Goal: Task Accomplishment & Management: Manage account settings

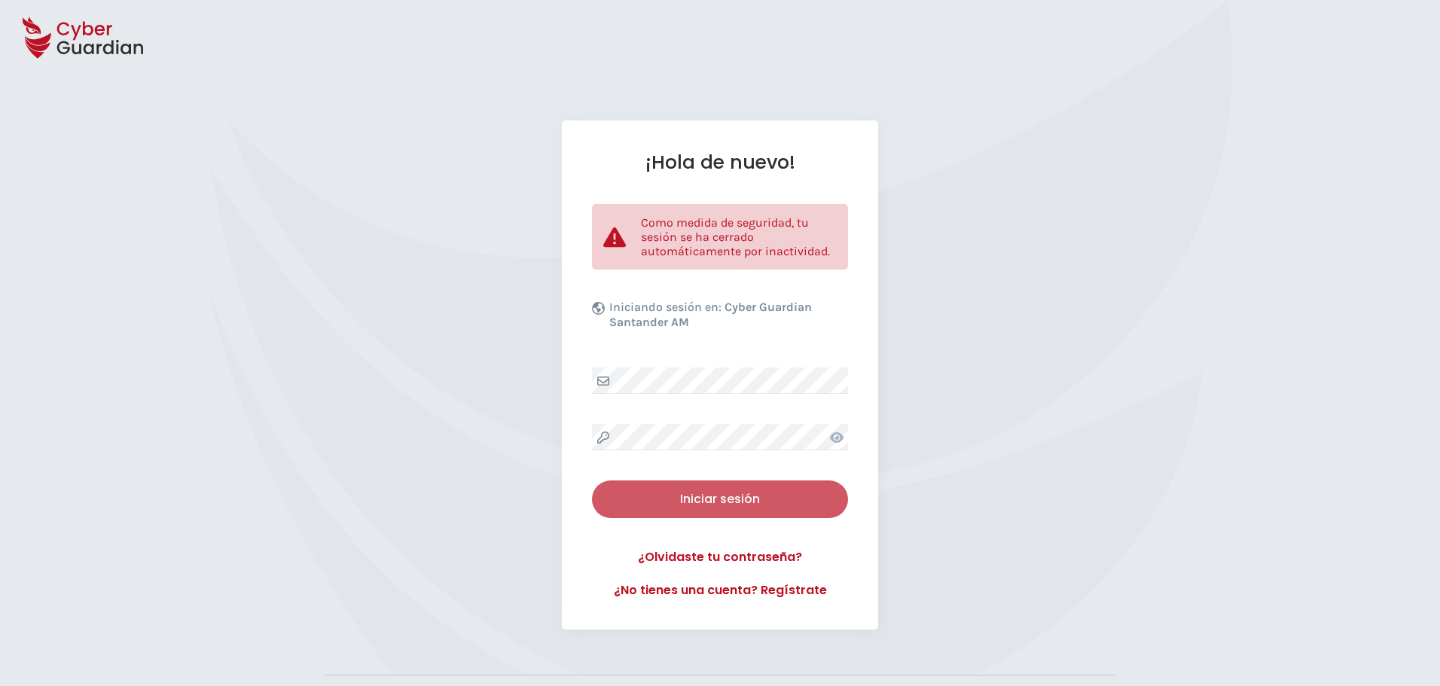
click at [695, 499] on div "Iniciar sesión" at bounding box center [720, 499] width 234 height 18
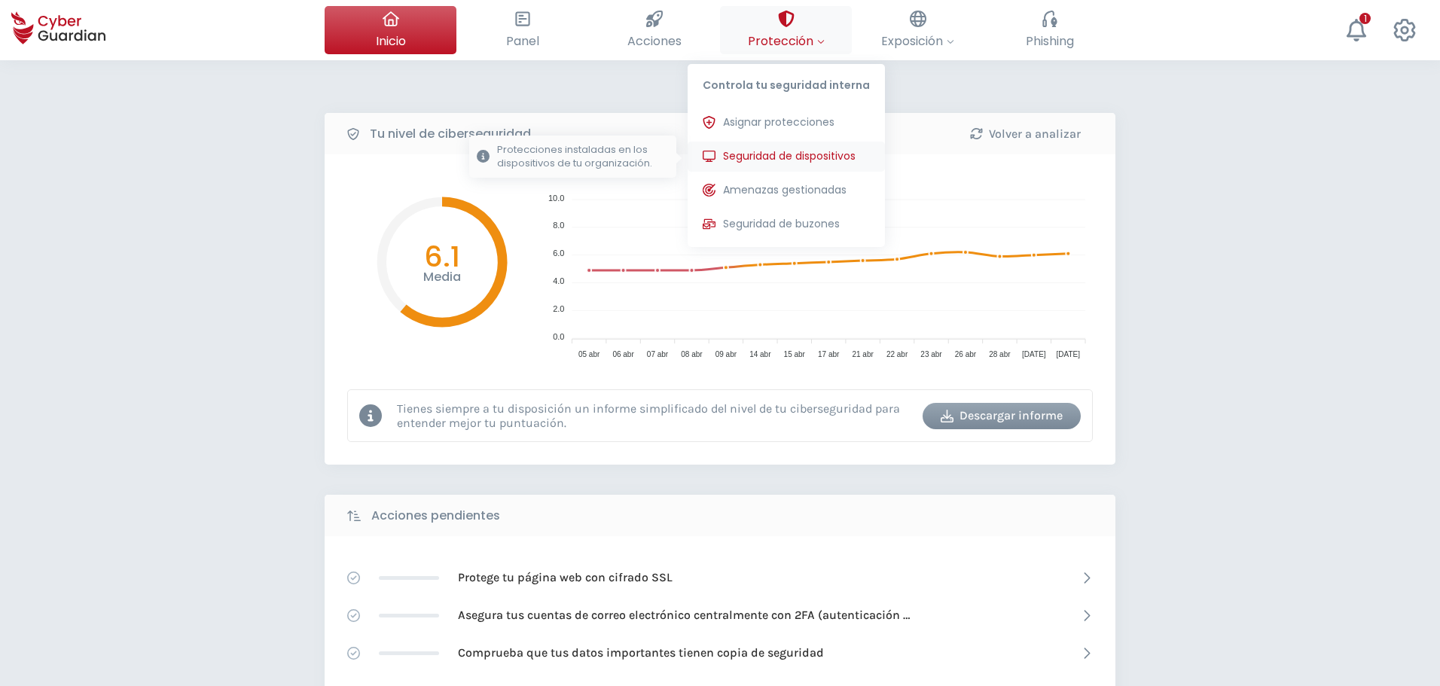
click at [761, 158] on span "Seguridad de dispositivos" at bounding box center [789, 156] width 133 height 16
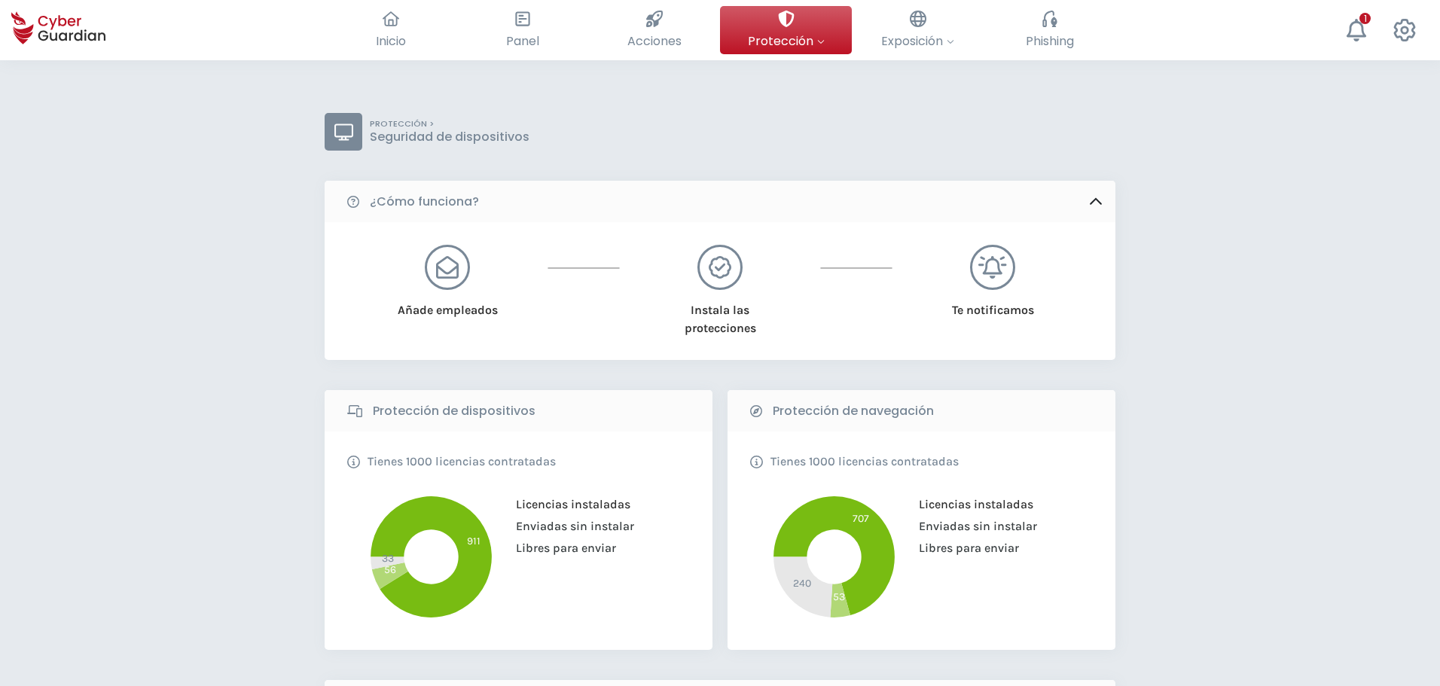
scroll to position [377, 0]
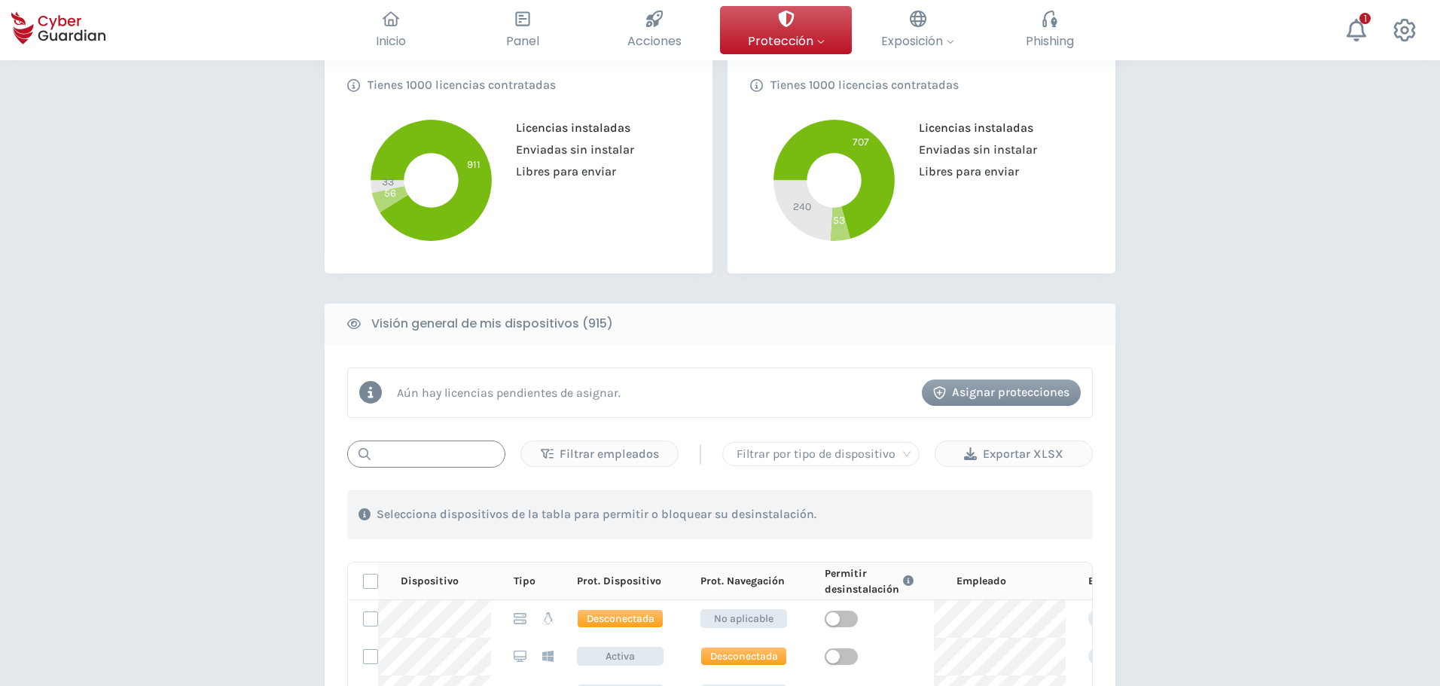
click at [413, 454] on input "text" at bounding box center [426, 454] width 158 height 27
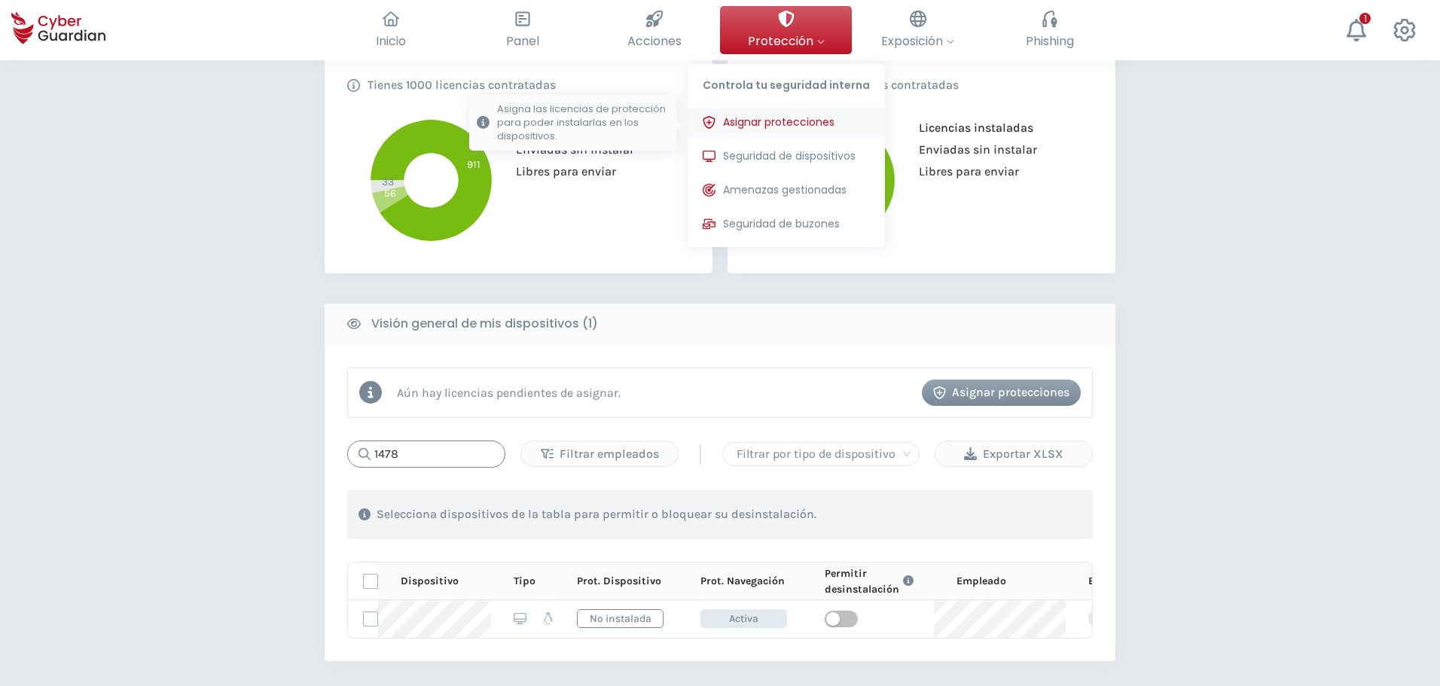
type input "1478"
click at [774, 121] on span "Asignar protecciones" at bounding box center [779, 123] width 112 height 16
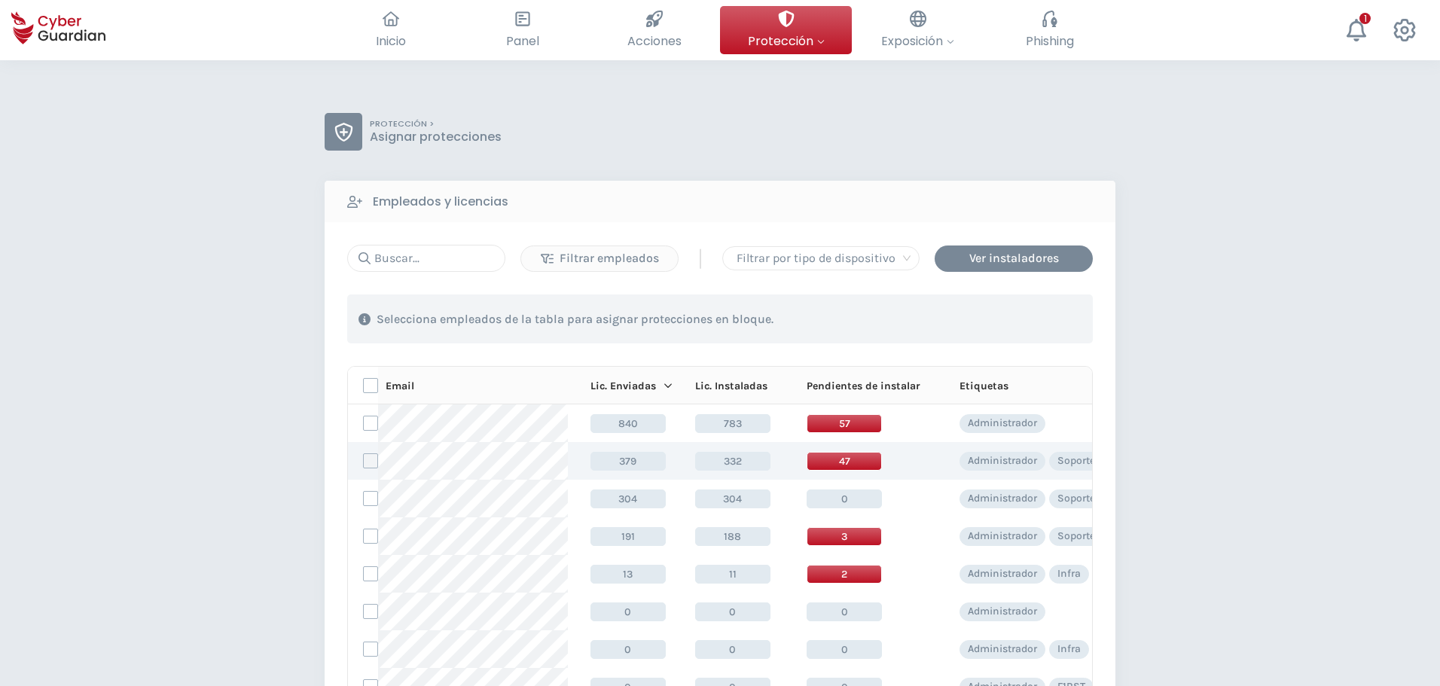
click at [367, 461] on label at bounding box center [370, 461] width 15 height 15
click at [364, 461] on input "checkbox" at bounding box center [364, 461] width 0 height 14
click at [964, 313] on div "Asignar protecciones" at bounding box center [1001, 319] width 136 height 18
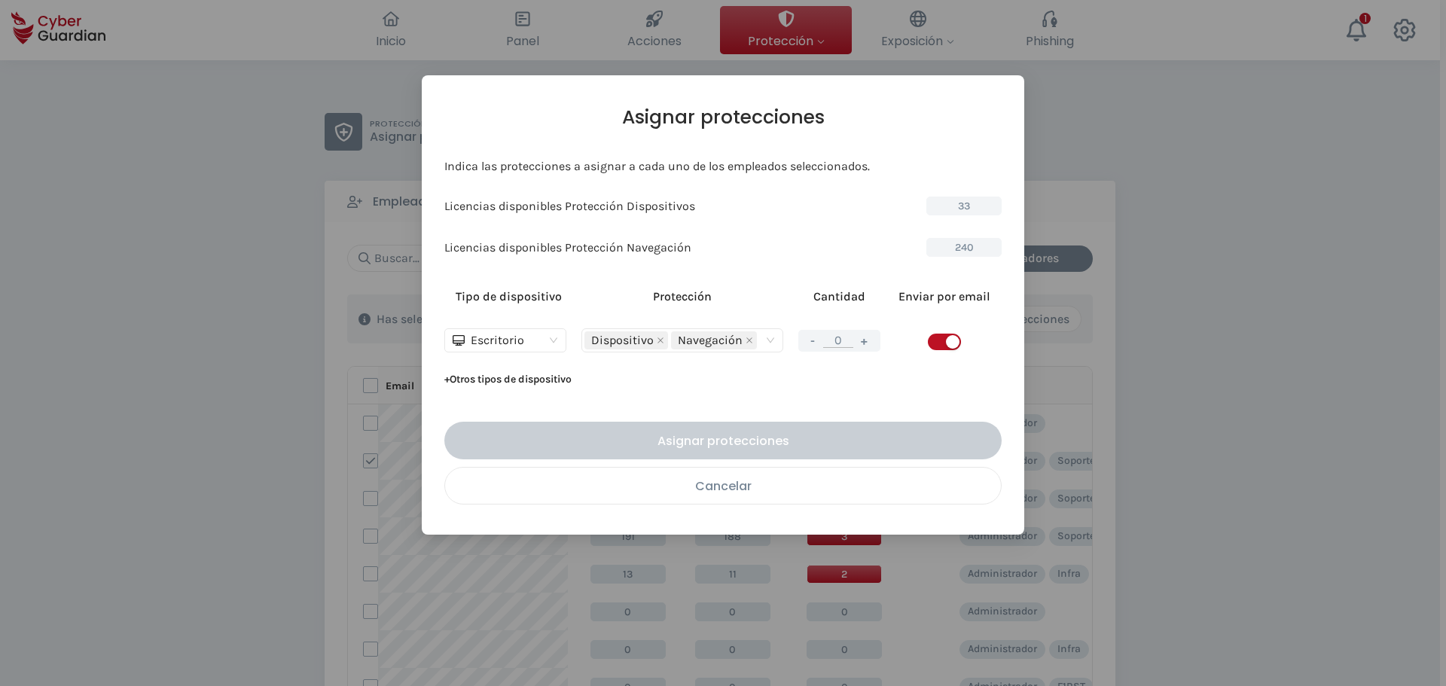
click at [712, 477] on div "Cancelar" at bounding box center [723, 486] width 533 height 19
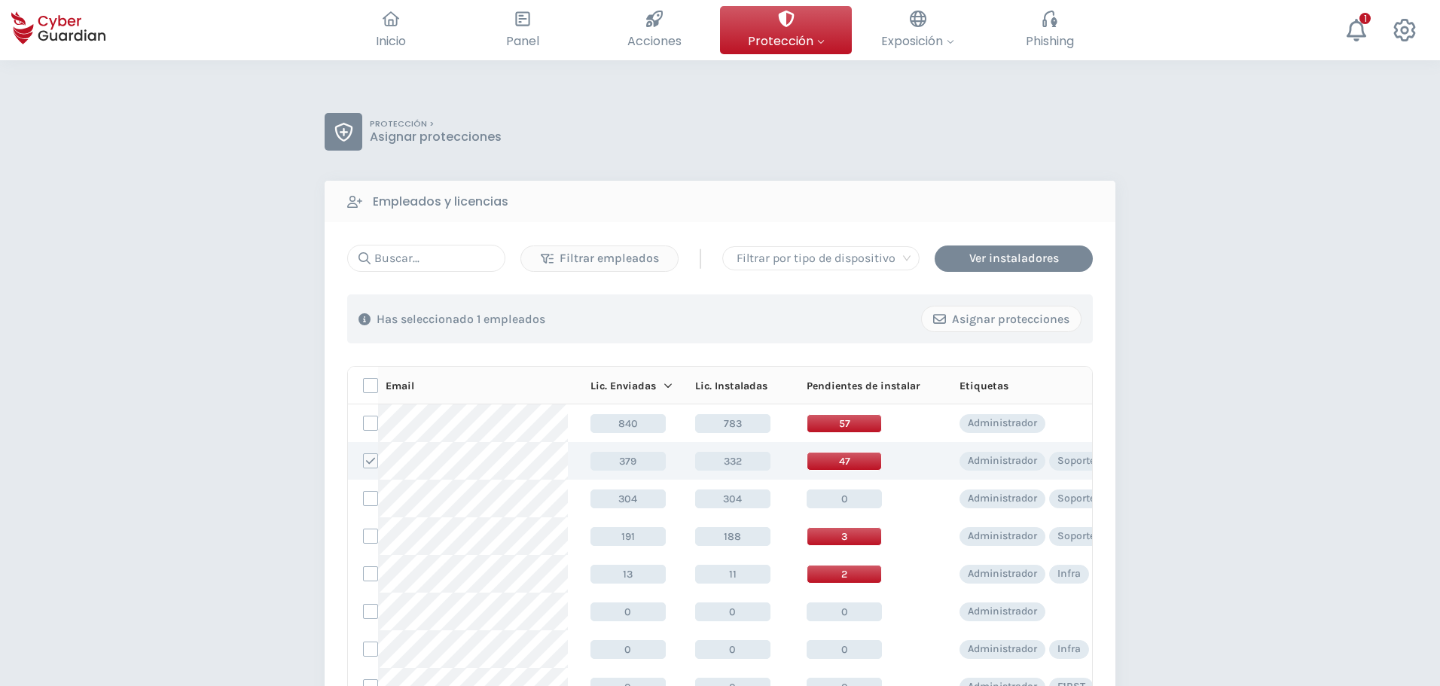
click at [739, 463] on span "332" at bounding box center [732, 461] width 75 height 19
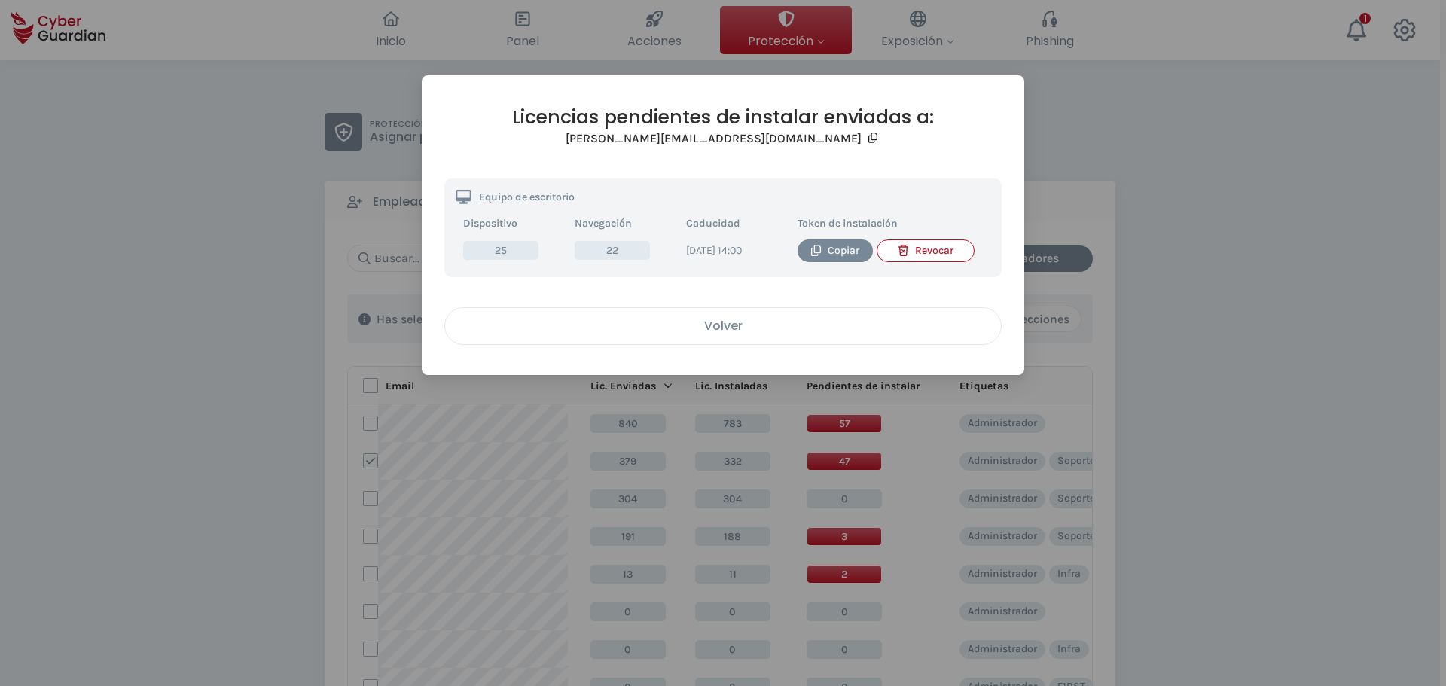
click at [729, 335] on div "Volver" at bounding box center [723, 325] width 533 height 19
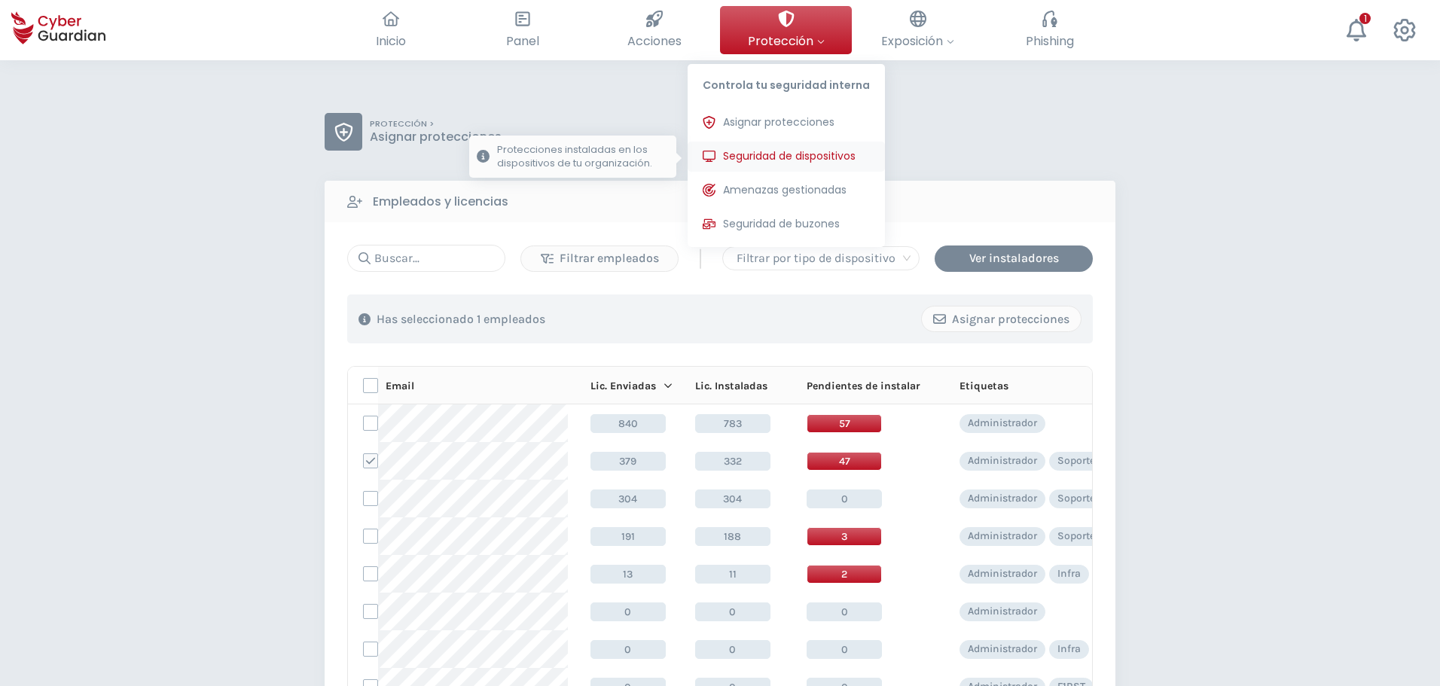
click at [773, 152] on span "Seguridad de dispositivos" at bounding box center [789, 156] width 133 height 16
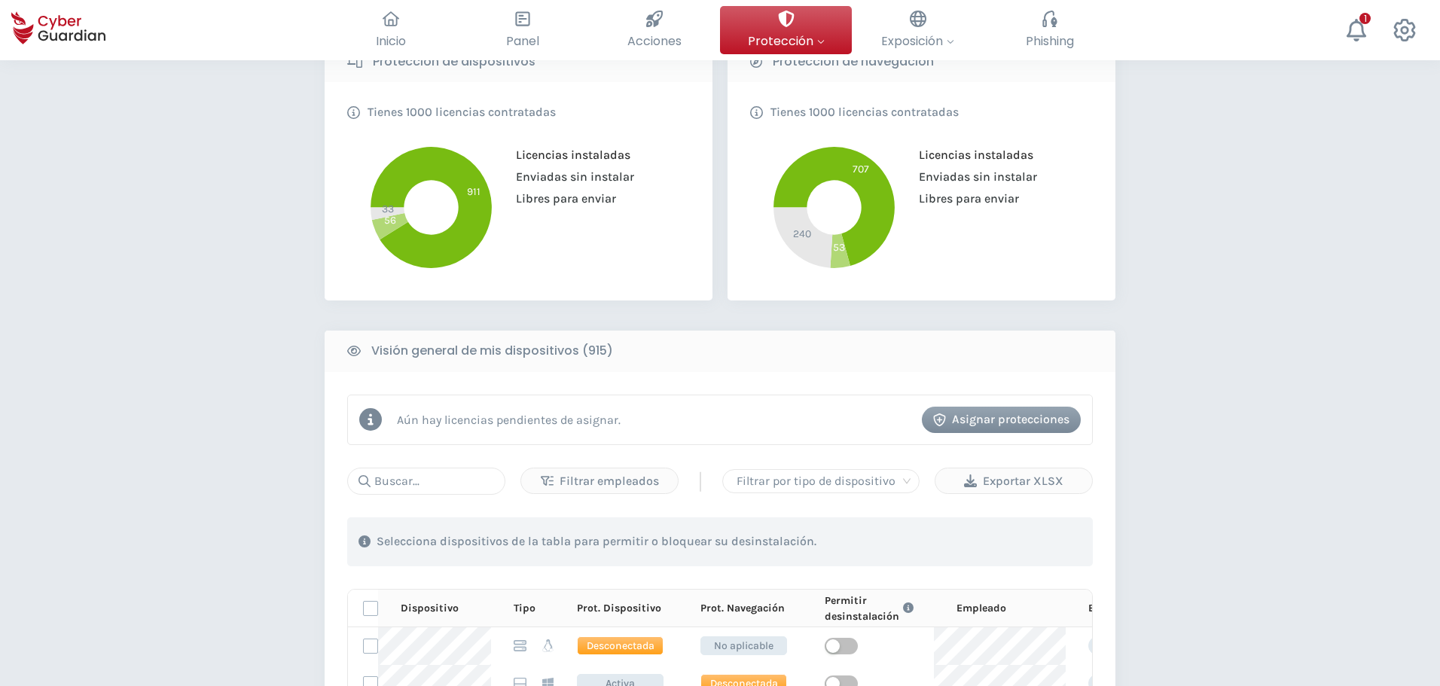
scroll to position [377, 0]
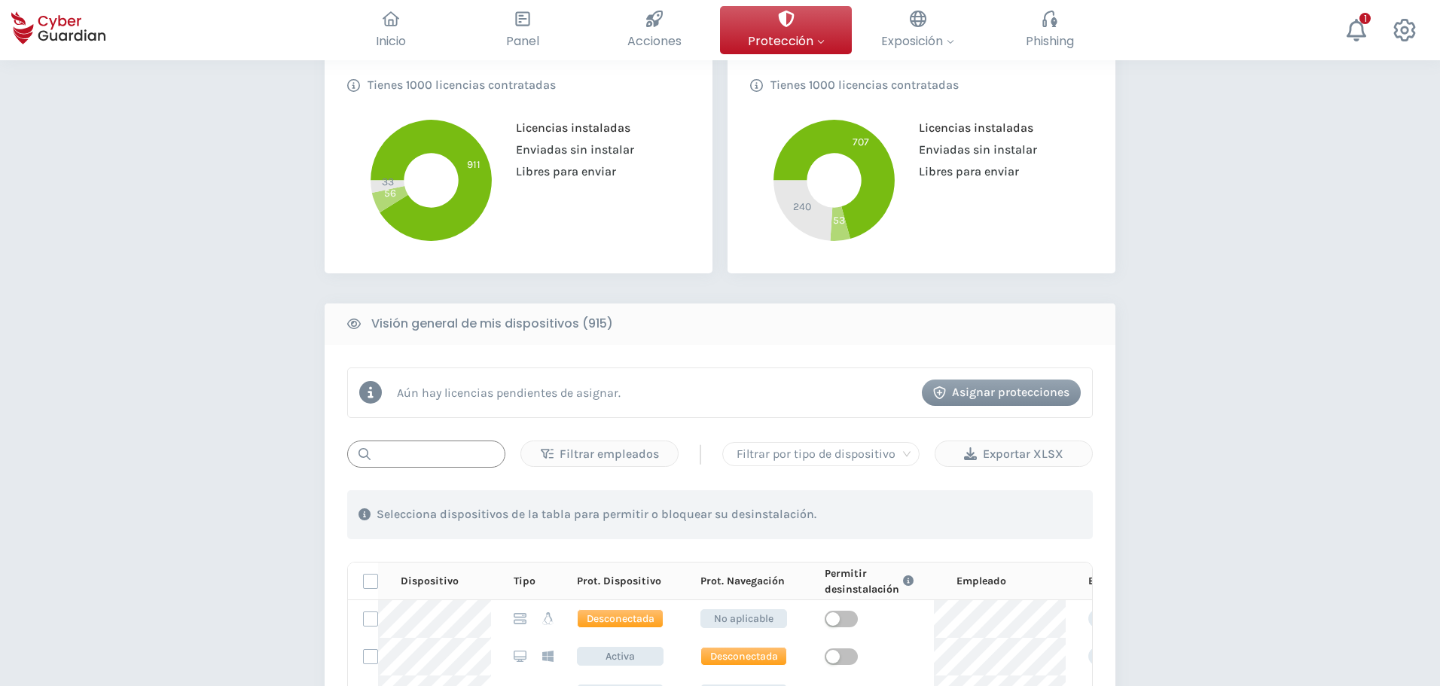
click at [417, 458] on input "text" at bounding box center [426, 454] width 158 height 27
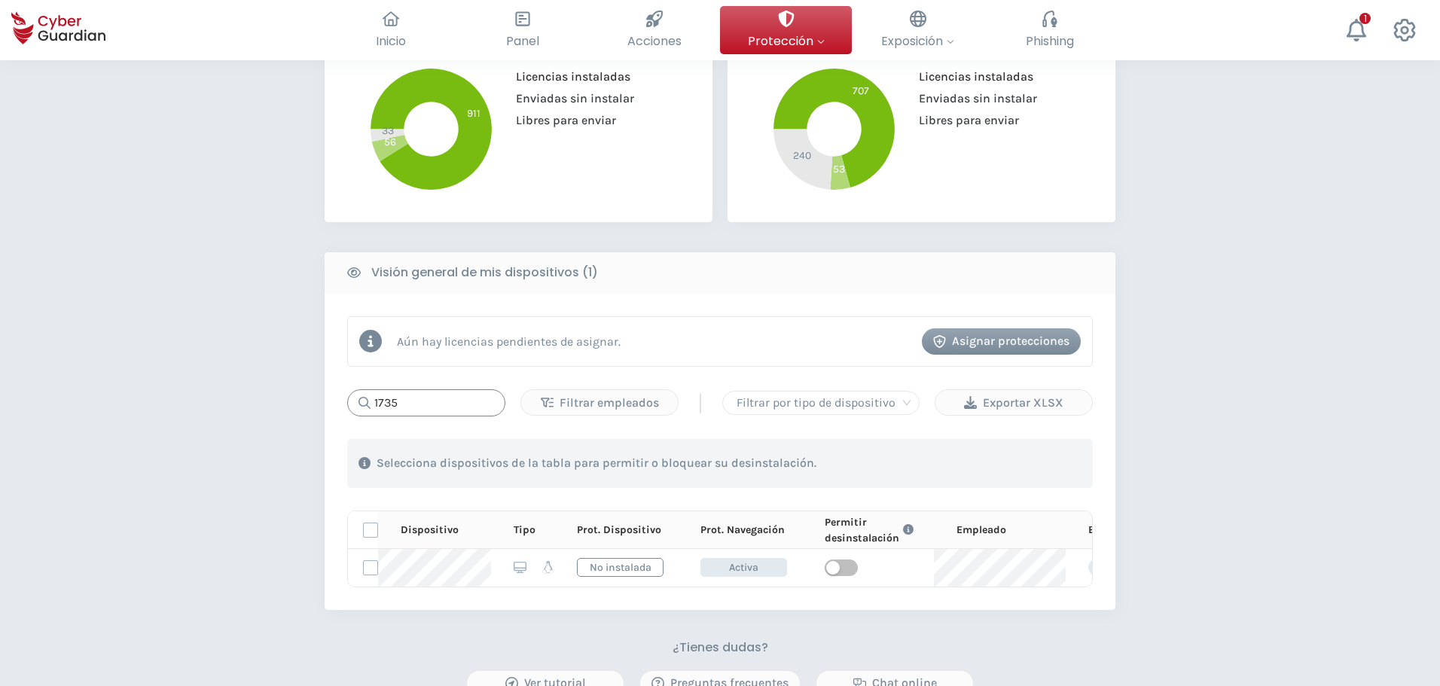
scroll to position [452, 0]
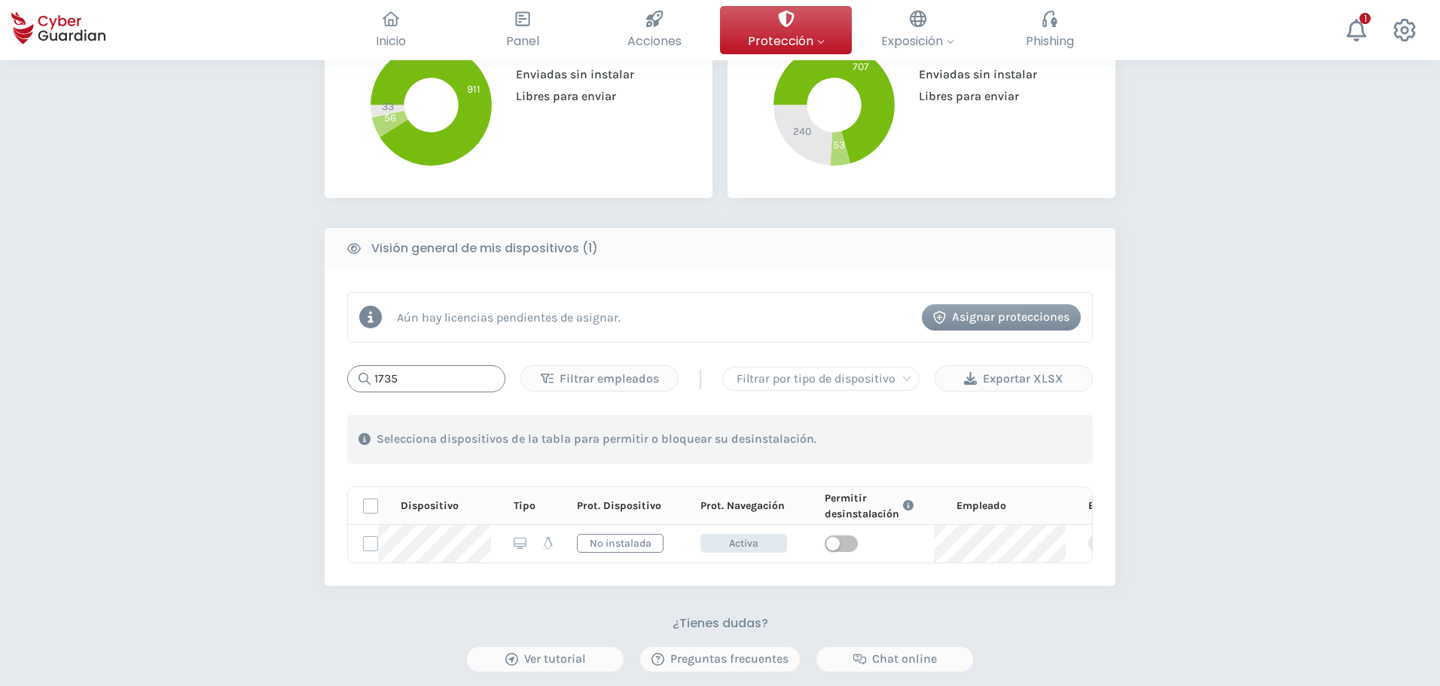
drag, startPoint x: 434, startPoint y: 374, endPoint x: 341, endPoint y: 384, distance: 93.9
click at [341, 384] on div "Aún hay licencias pendientes de asignar. Asignar protecciones 1735 Filtrar empl…" at bounding box center [720, 428] width 791 height 316
click at [845, 547] on span "button" at bounding box center [841, 544] width 33 height 17
click at [425, 380] on input "1478" at bounding box center [426, 378] width 158 height 27
click at [434, 376] on input "1478" at bounding box center [426, 378] width 158 height 27
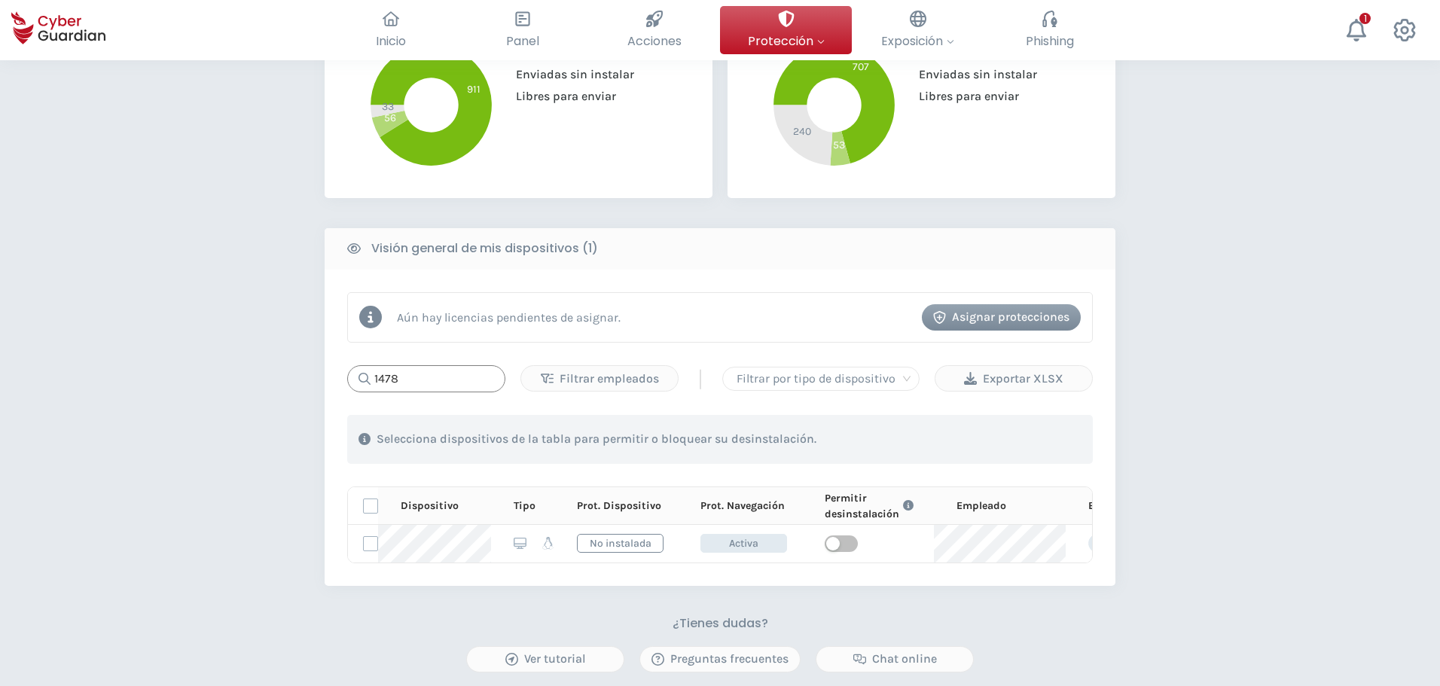
click at [435, 381] on input "1478" at bounding box center [426, 378] width 158 height 27
click at [435, 371] on input "1478" at bounding box center [426, 378] width 158 height 27
click at [427, 378] on input "1478" at bounding box center [426, 378] width 158 height 27
click at [848, 543] on span "button" at bounding box center [841, 544] width 33 height 17
click at [826, 539] on span "button" at bounding box center [841, 544] width 33 height 17
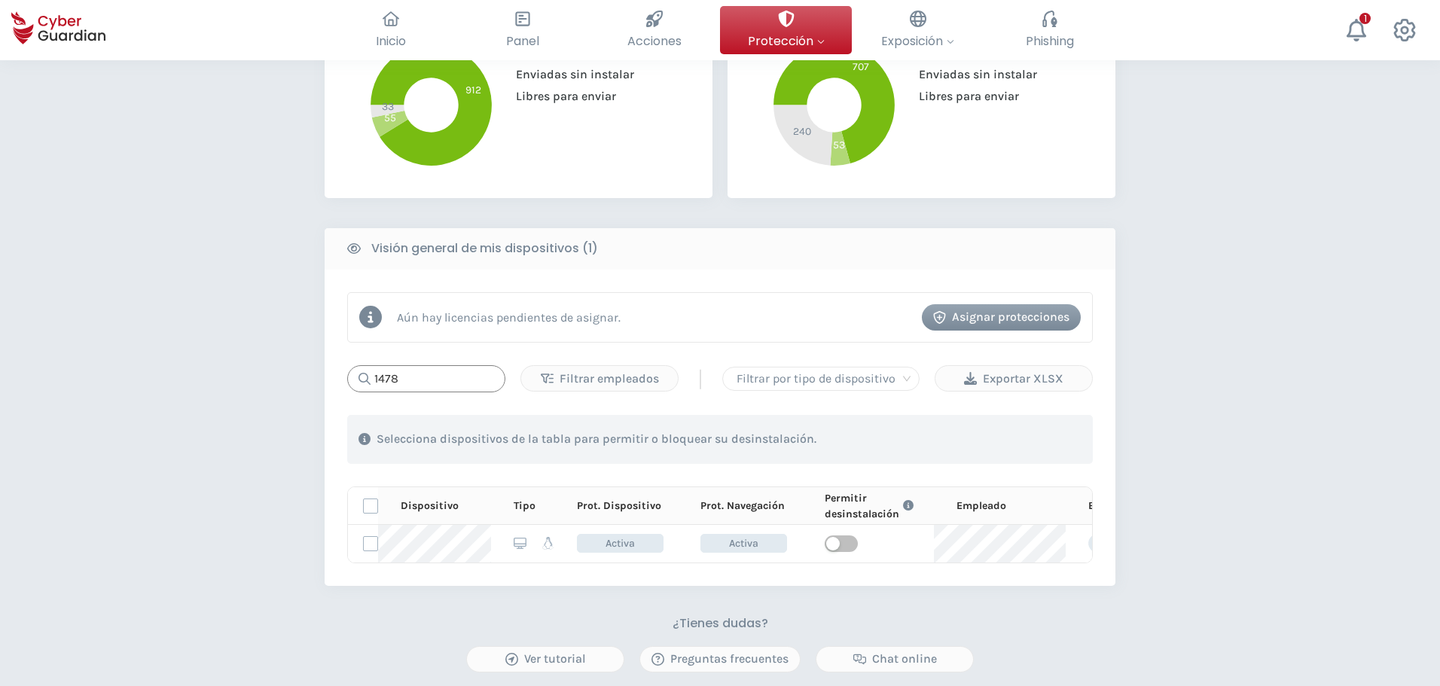
drag, startPoint x: 423, startPoint y: 383, endPoint x: 270, endPoint y: 376, distance: 153.8
click at [276, 375] on div "PROTECCIÓN > Seguridad de dispositivos ¿Cómo funciona? Añade empleados Instala …" at bounding box center [720, 258] width 1440 height 1300
click at [848, 540] on span "button" at bounding box center [841, 544] width 33 height 17
click at [845, 546] on span "button" at bounding box center [841, 544] width 33 height 17
drag, startPoint x: 428, startPoint y: 374, endPoint x: 327, endPoint y: 383, distance: 101.3
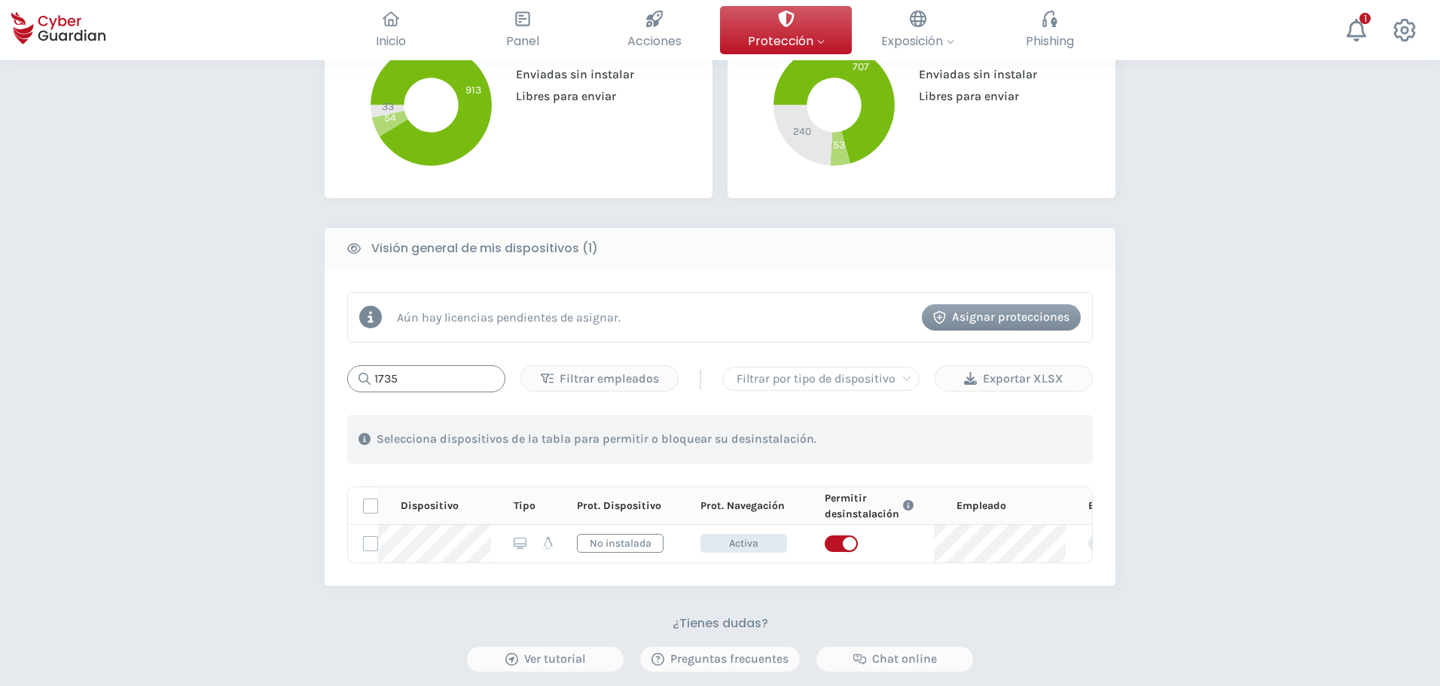
click at [327, 383] on div "Aún hay licencias pendientes de asignar. Asignar protecciones 1735 Filtrar empl…" at bounding box center [720, 428] width 791 height 316
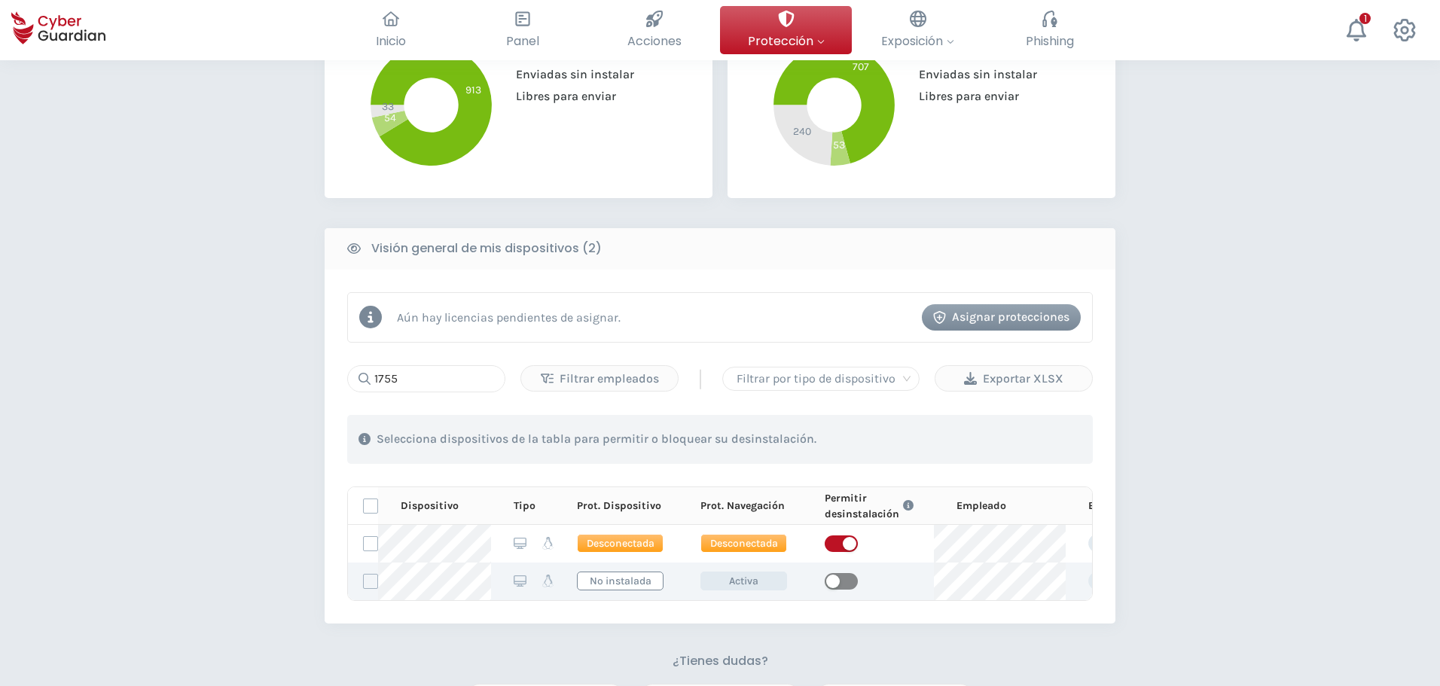
click at [842, 585] on span "button" at bounding box center [841, 581] width 33 height 17
drag, startPoint x: 421, startPoint y: 380, endPoint x: 374, endPoint y: 374, distance: 47.2
click at [374, 374] on input "1755" at bounding box center [426, 378] width 158 height 27
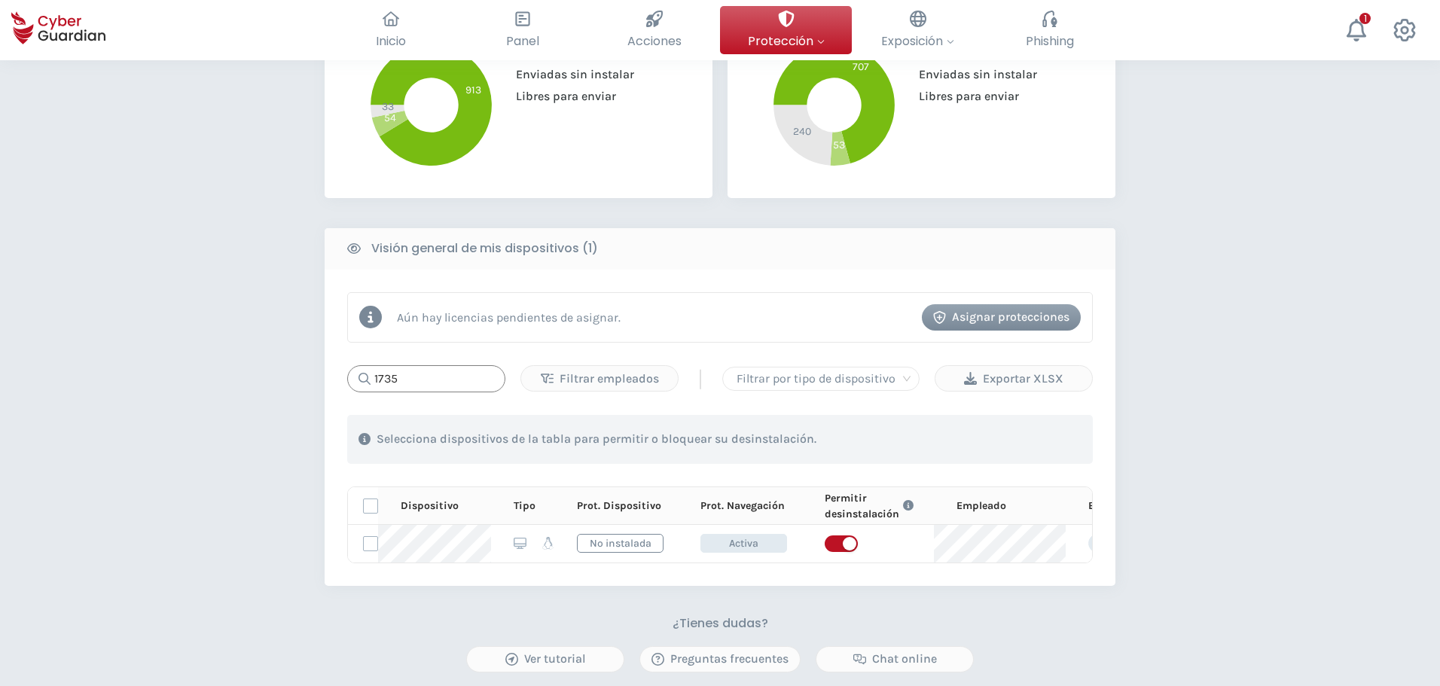
click at [447, 374] on input "1735" at bounding box center [426, 378] width 158 height 27
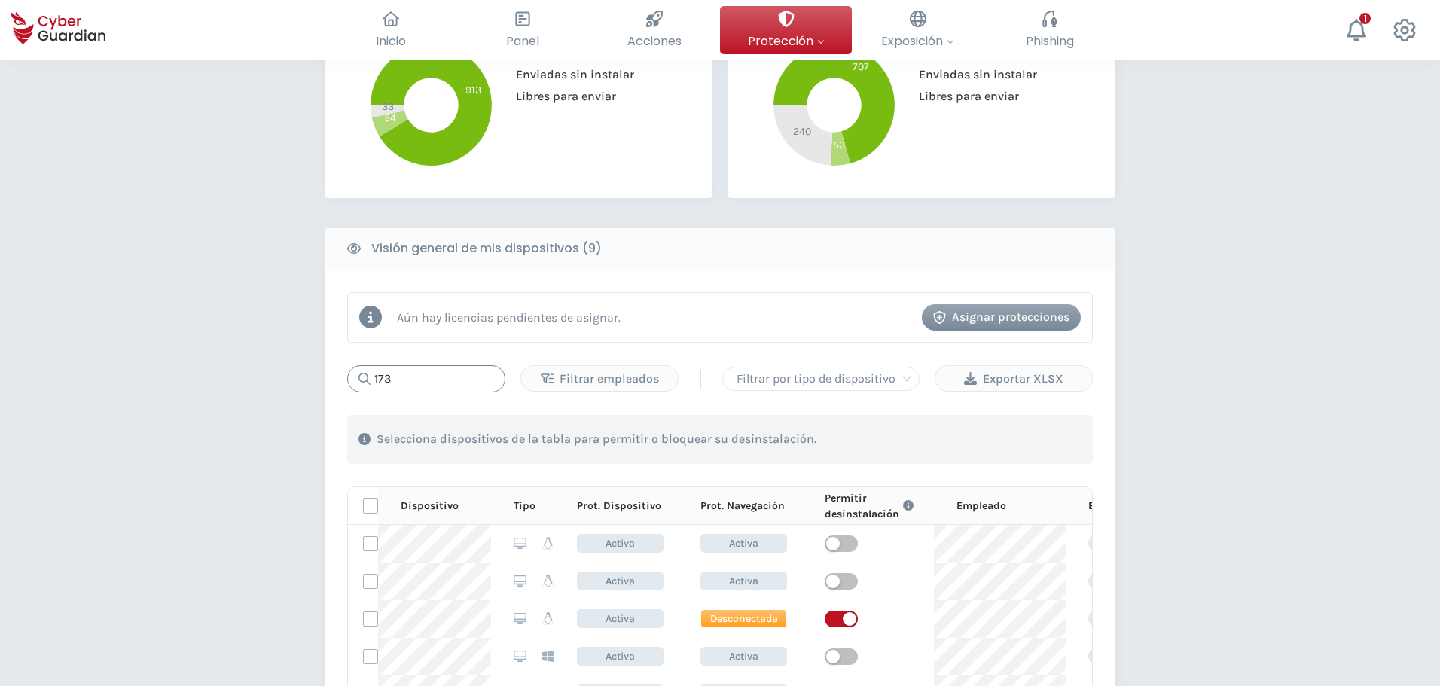
type input "1735"
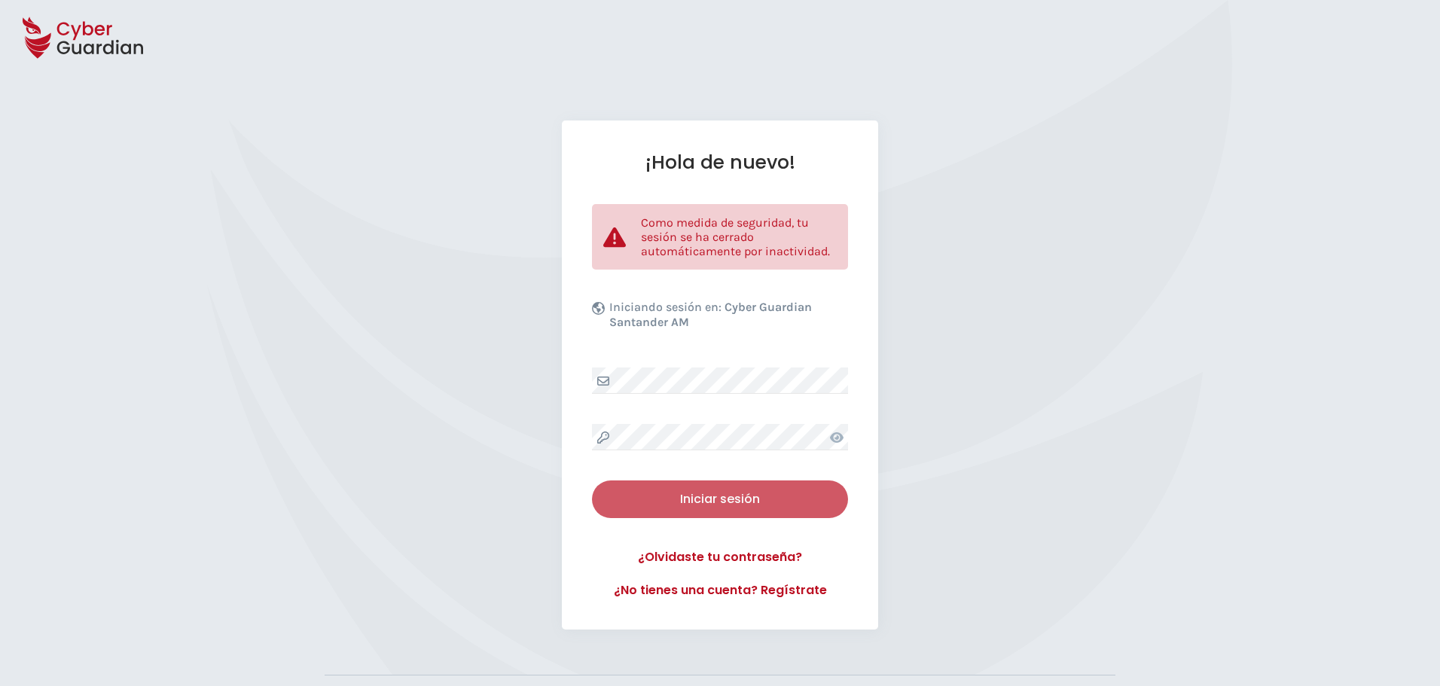
click at [795, 509] on div "Iniciar sesión" at bounding box center [720, 499] width 234 height 18
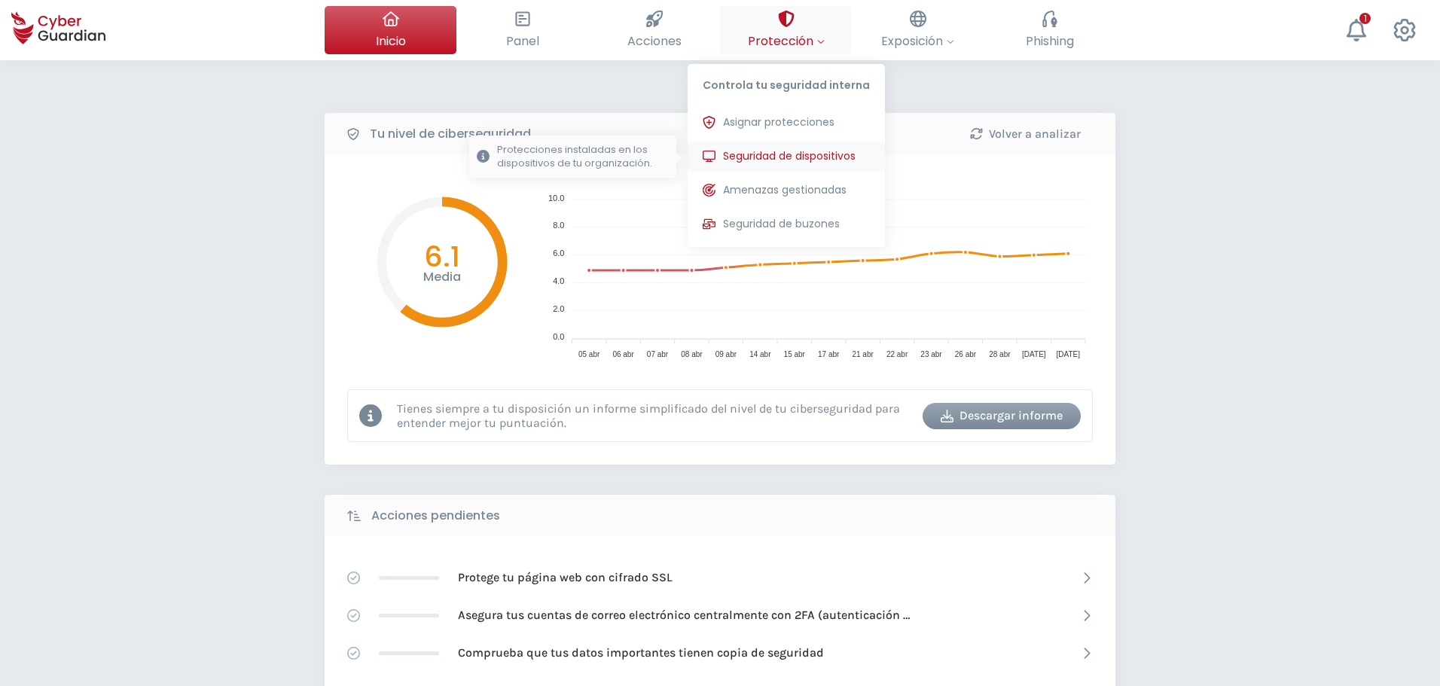
click at [777, 159] on span "Seguridad de dispositivos" at bounding box center [789, 156] width 133 height 16
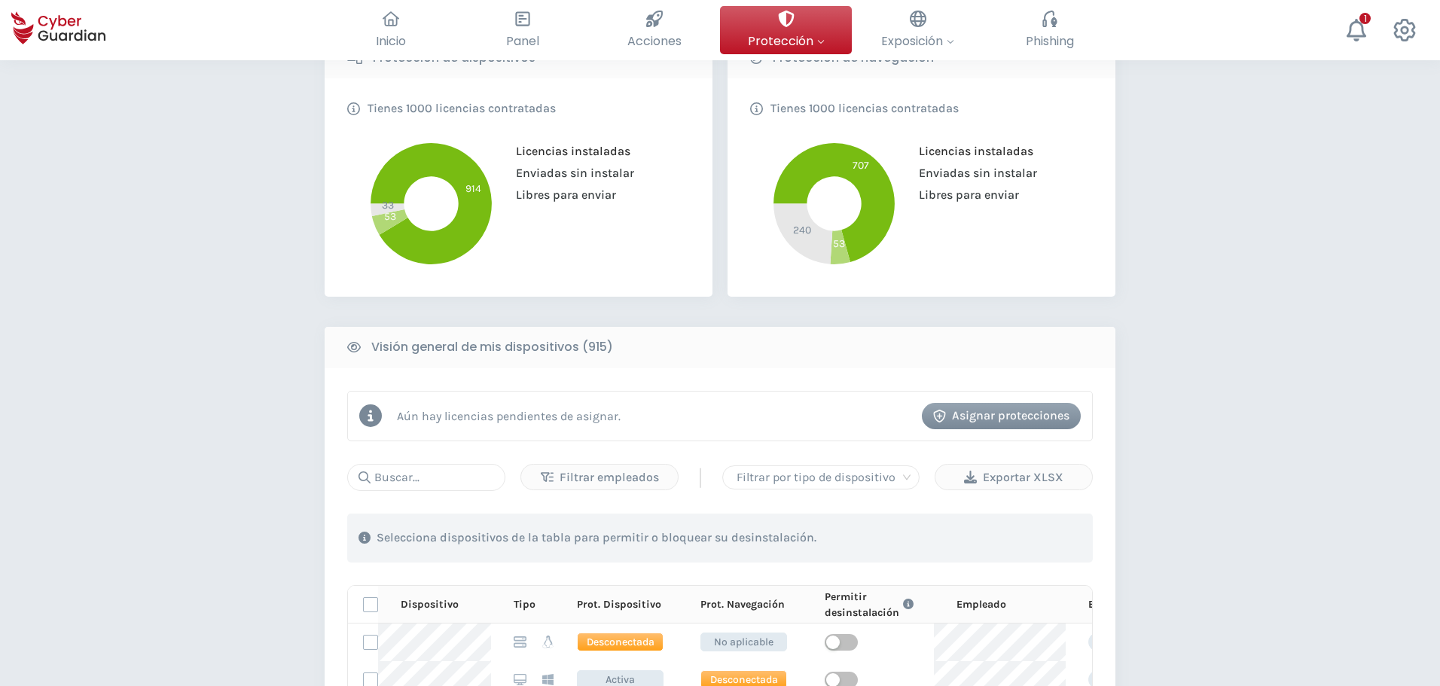
scroll to position [377, 0]
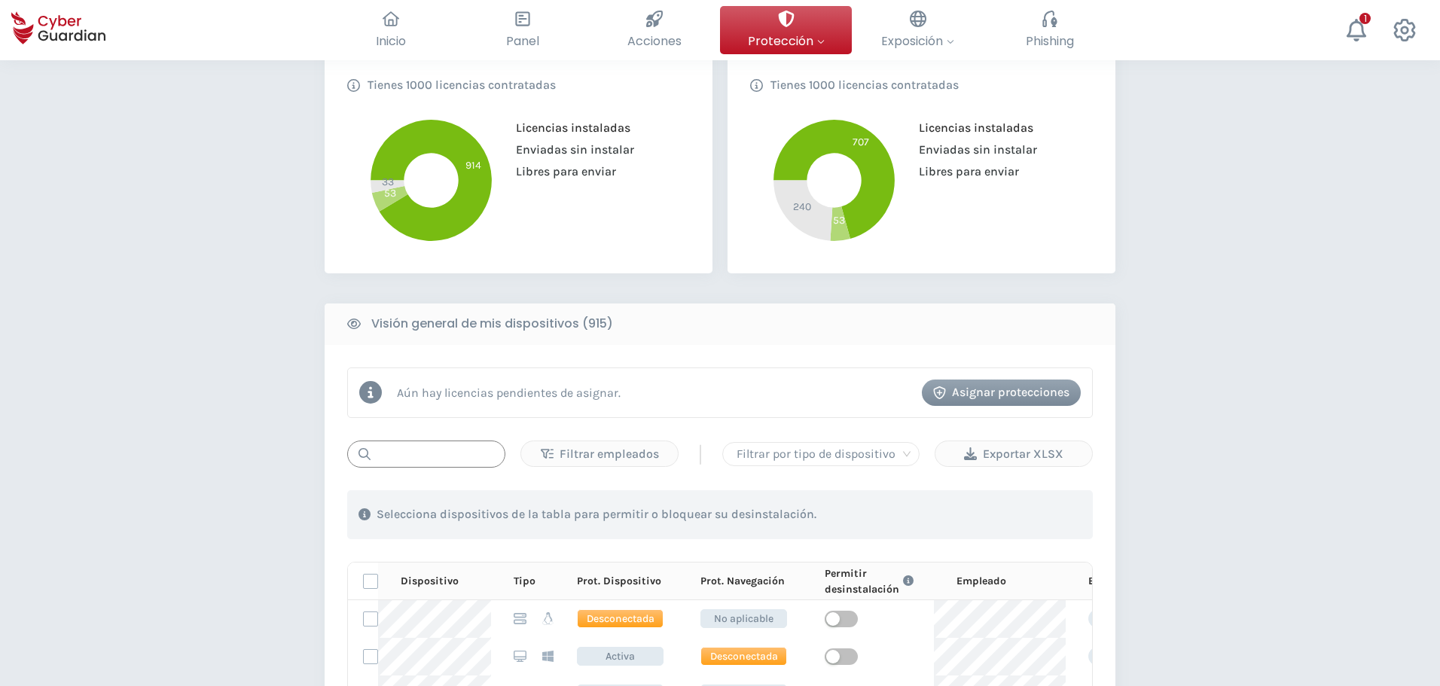
click at [408, 463] on input "text" at bounding box center [426, 454] width 158 height 27
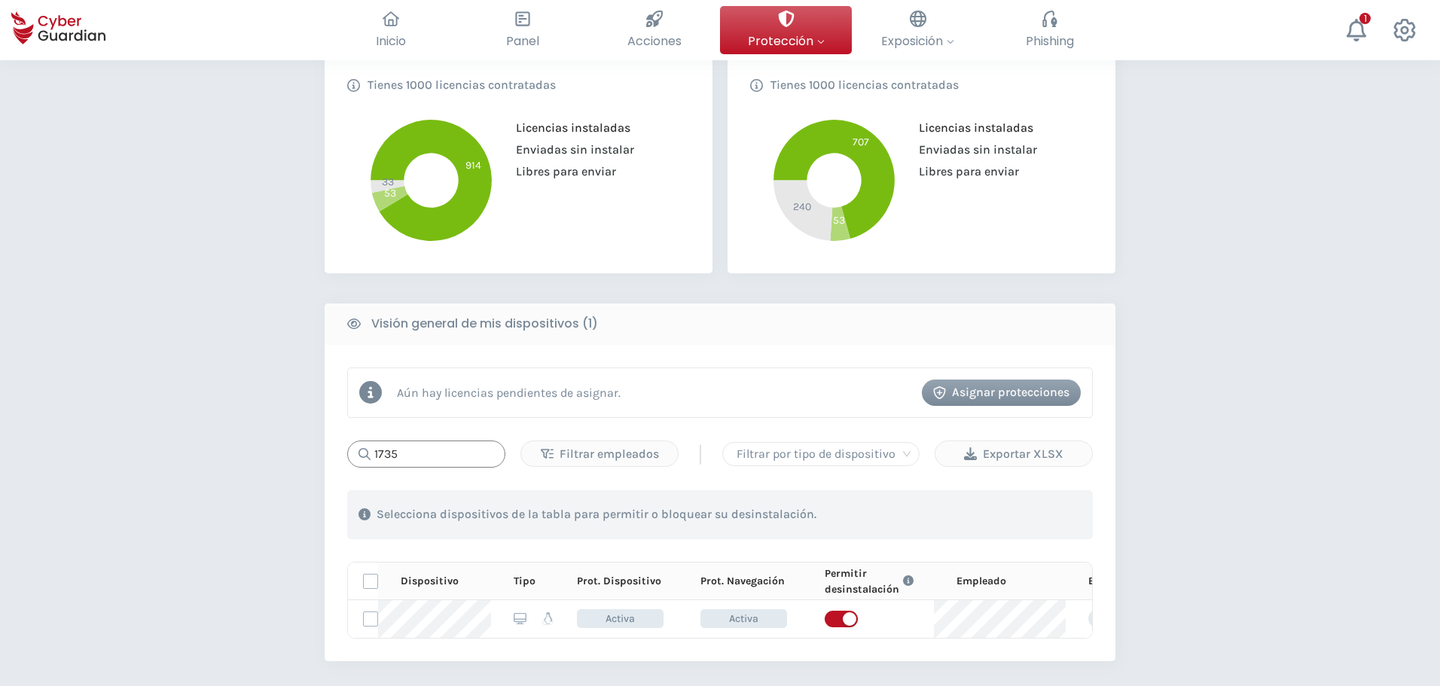
drag, startPoint x: 434, startPoint y: 457, endPoint x: 372, endPoint y: 455, distance: 61.8
click at [372, 455] on input "1735" at bounding box center [426, 454] width 158 height 27
click at [845, 619] on span "button" at bounding box center [841, 619] width 33 height 17
drag, startPoint x: 420, startPoint y: 457, endPoint x: 347, endPoint y: 434, distance: 76.5
click at [347, 434] on div "Aún hay licencias pendientes de asignar. Asignar protecciones 1408 Filtrar empl…" at bounding box center [720, 503] width 791 height 316
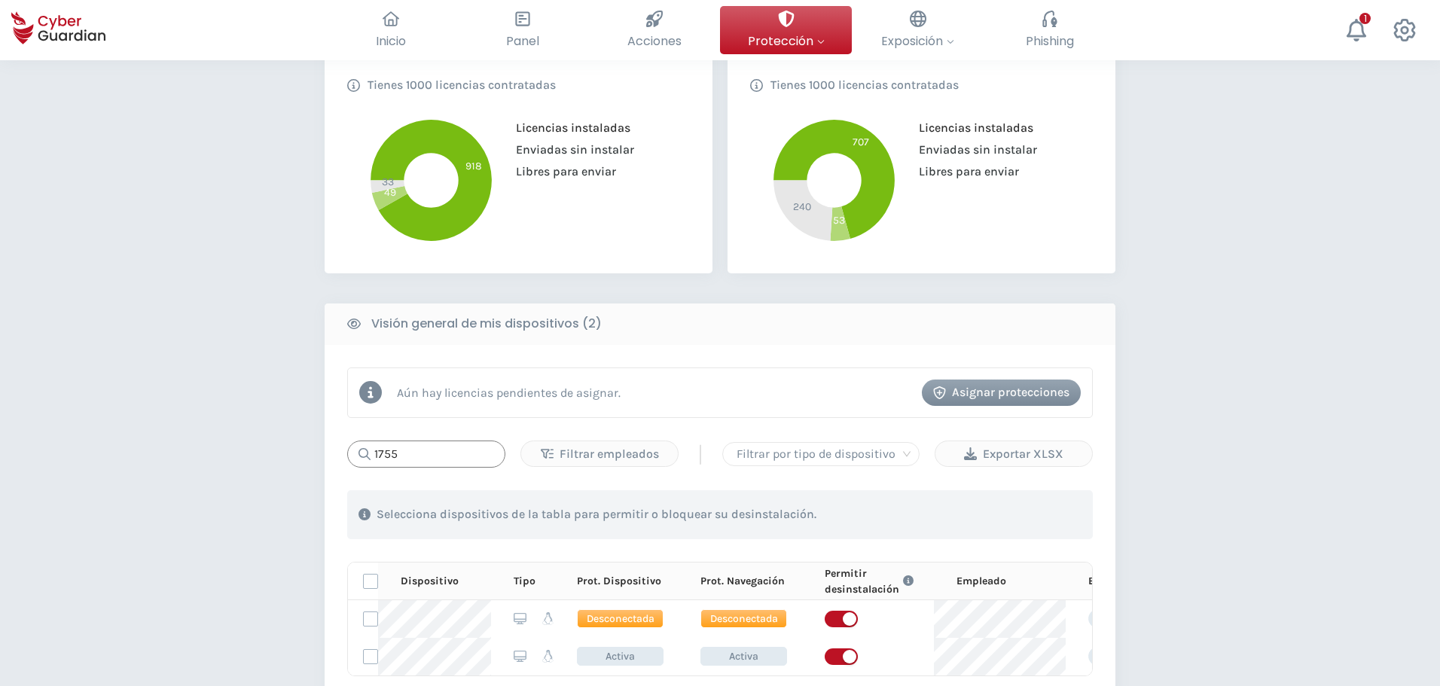
drag, startPoint x: 413, startPoint y: 460, endPoint x: 342, endPoint y: 452, distance: 71.2
click at [342, 452] on div "Aún hay licencias pendientes de asignar. Asignar protecciones 1755 Filtrar empl…" at bounding box center [720, 522] width 791 height 354
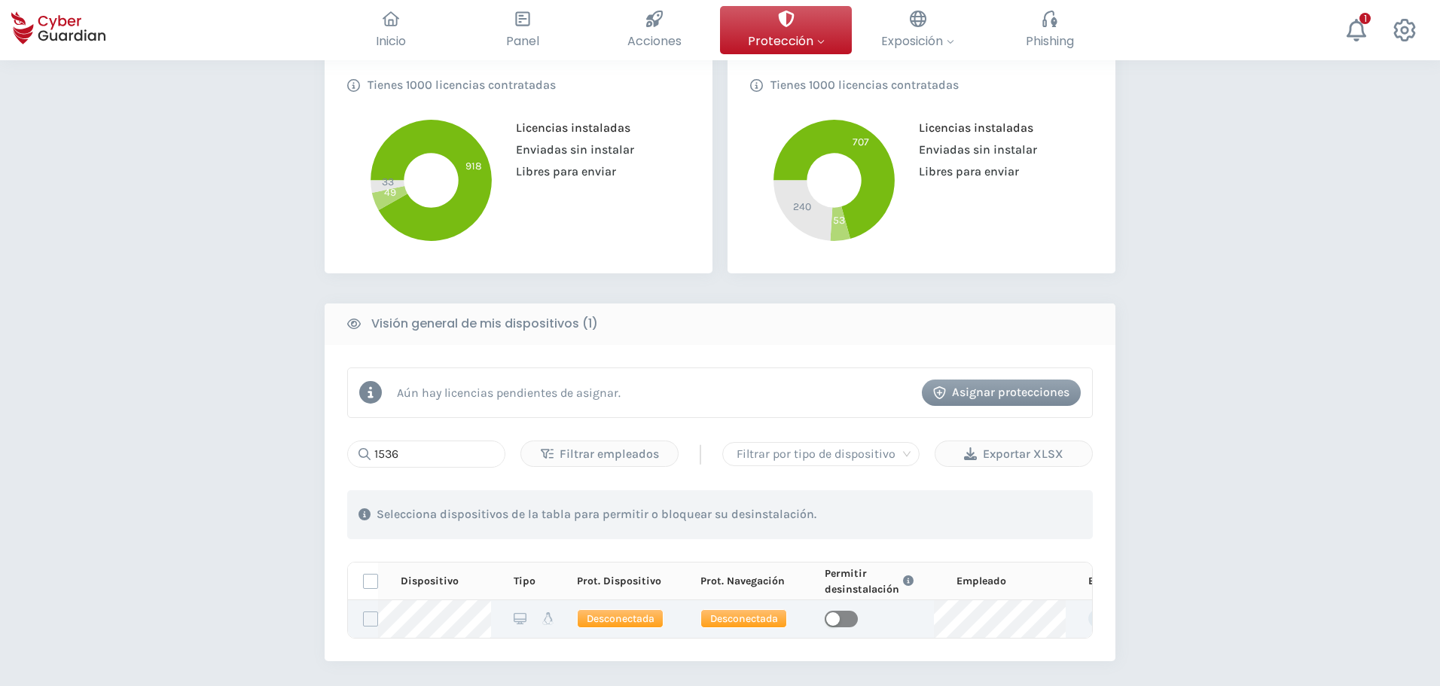
click at [850, 622] on span "button" at bounding box center [841, 619] width 33 height 17
drag, startPoint x: 408, startPoint y: 451, endPoint x: 345, endPoint y: 454, distance: 63.3
click at [345, 454] on div "Aún hay licencias pendientes de asignar. Asignar protecciones 1536 Filtrar empl…" at bounding box center [720, 503] width 791 height 316
click at [836, 619] on div "button" at bounding box center [833, 620] width 14 height 14
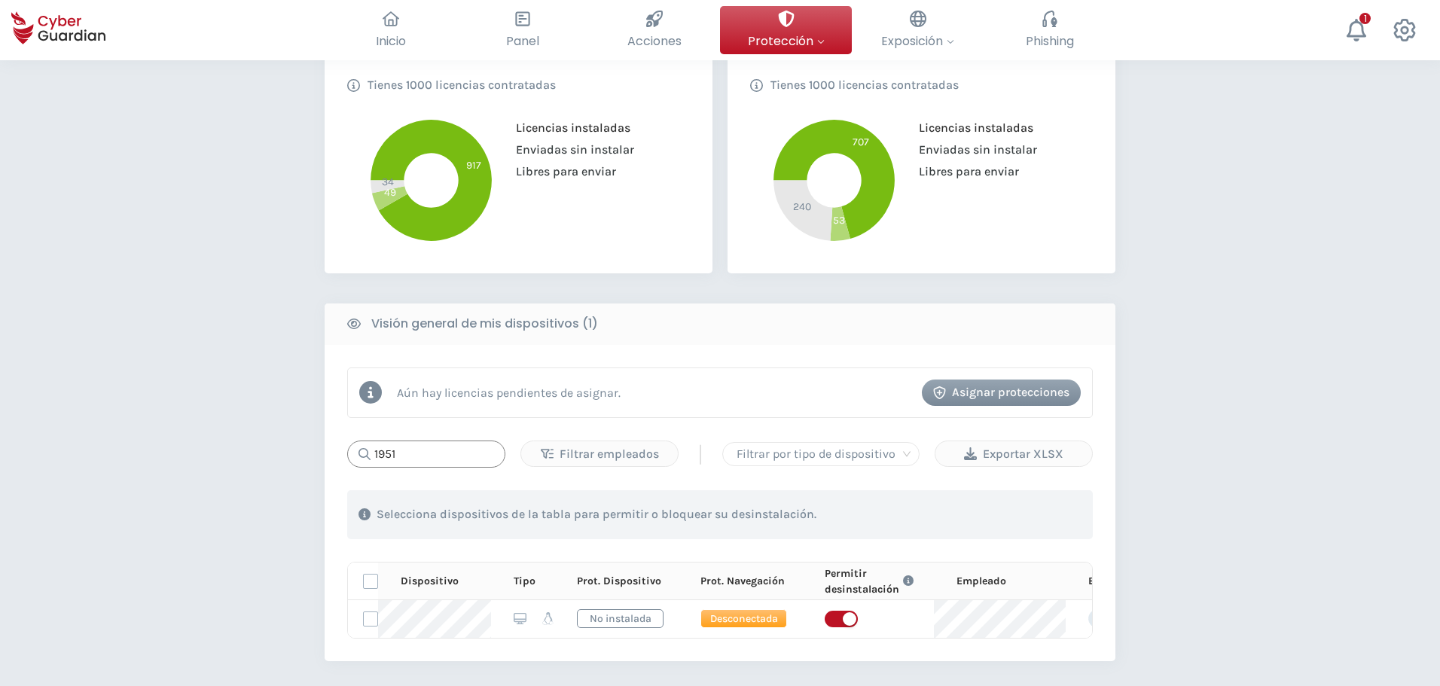
click at [407, 457] on input "1951" at bounding box center [426, 454] width 158 height 27
drag, startPoint x: 451, startPoint y: 455, endPoint x: 307, endPoint y: 441, distance: 145.3
click at [307, 441] on div "PROTECCIÓN > Seguridad de dispositivos ¿Cómo funciona? Añade empleados Instala …" at bounding box center [720, 334] width 1440 height 1300
drag, startPoint x: 417, startPoint y: 456, endPoint x: 342, endPoint y: 458, distance: 74.6
click at [342, 458] on div "Aún hay licencias pendientes de asignar. Asignar protecciones 1478 Filtrar empl…" at bounding box center [720, 503] width 791 height 316
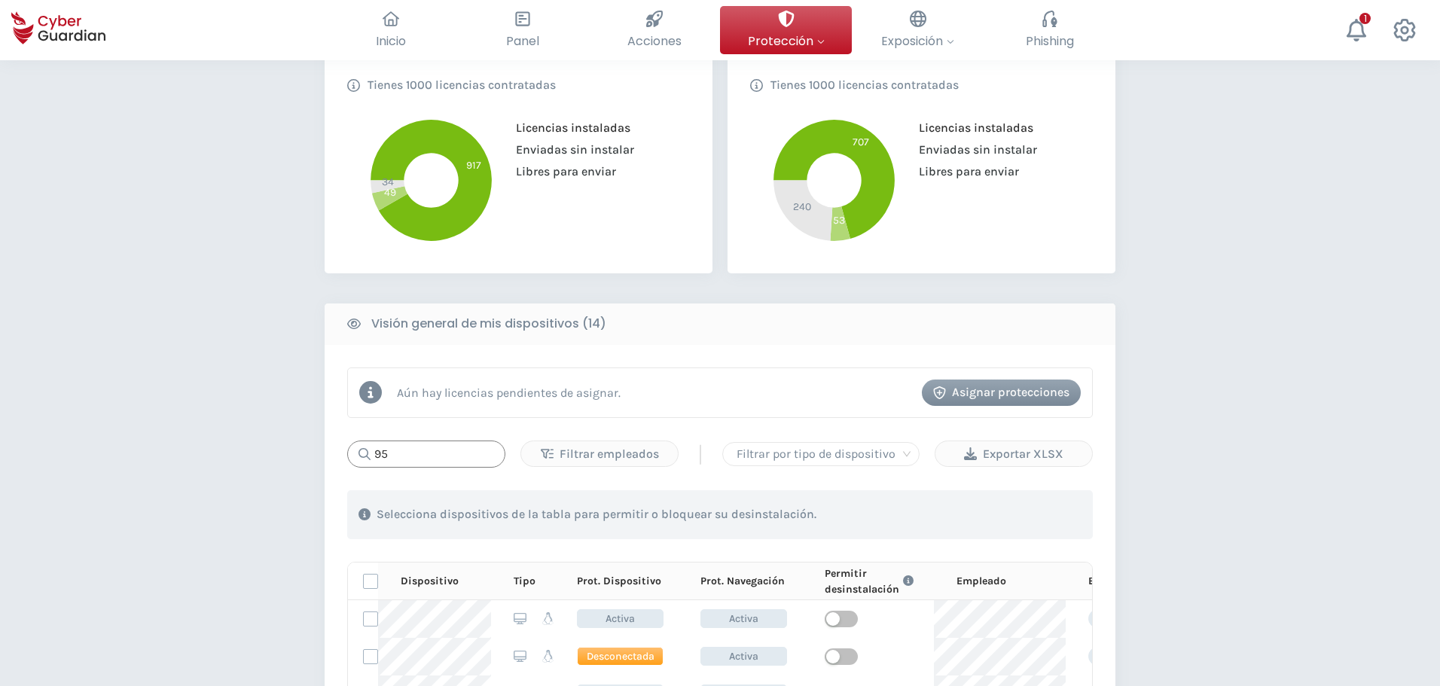
type input "9"
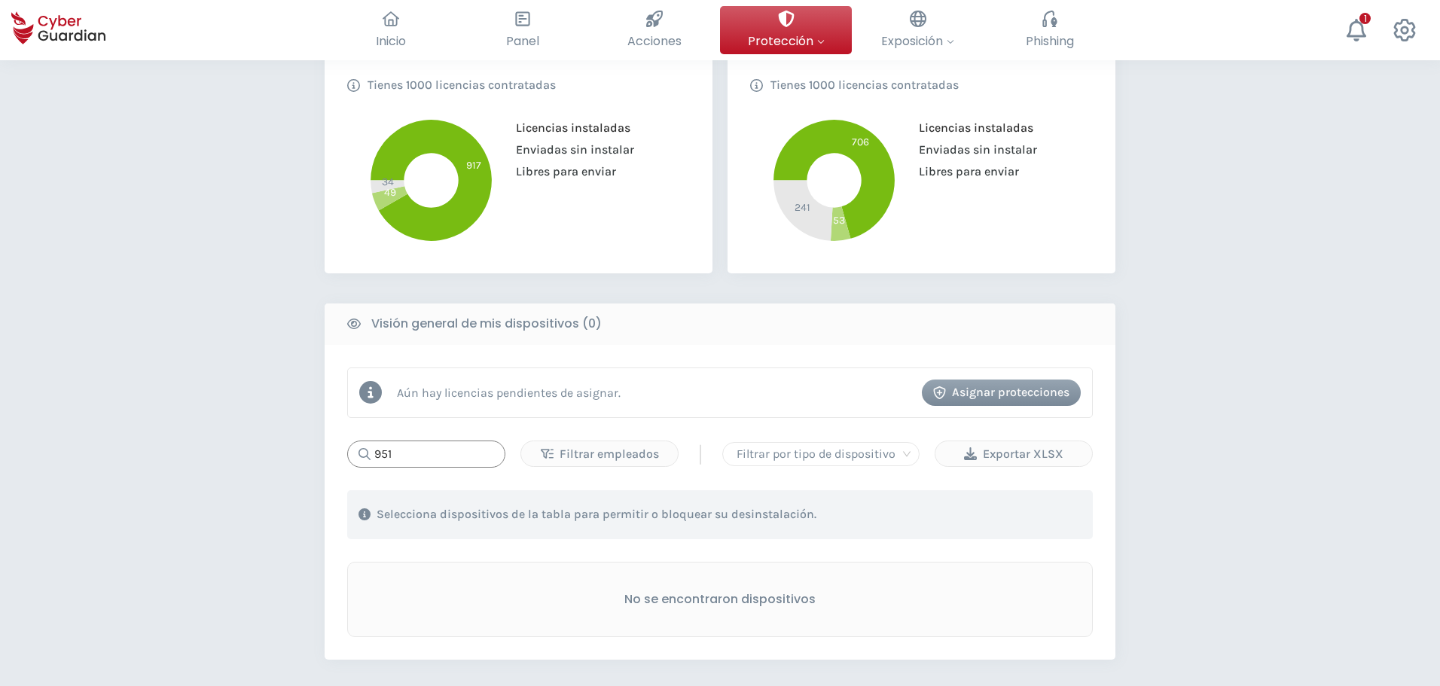
drag, startPoint x: 429, startPoint y: 448, endPoint x: 342, endPoint y: 450, distance: 87.4
click at [342, 450] on div "Aún hay licencias pendientes de asignar. Asignar protecciones 951 Filtrar emple…" at bounding box center [720, 502] width 791 height 315
click at [422, 455] on input "1951" at bounding box center [426, 454] width 158 height 27
click at [441, 451] on input "1951" at bounding box center [426, 454] width 158 height 27
click at [930, 563] on div "No se encontraron dispositivos" at bounding box center [720, 599] width 746 height 75
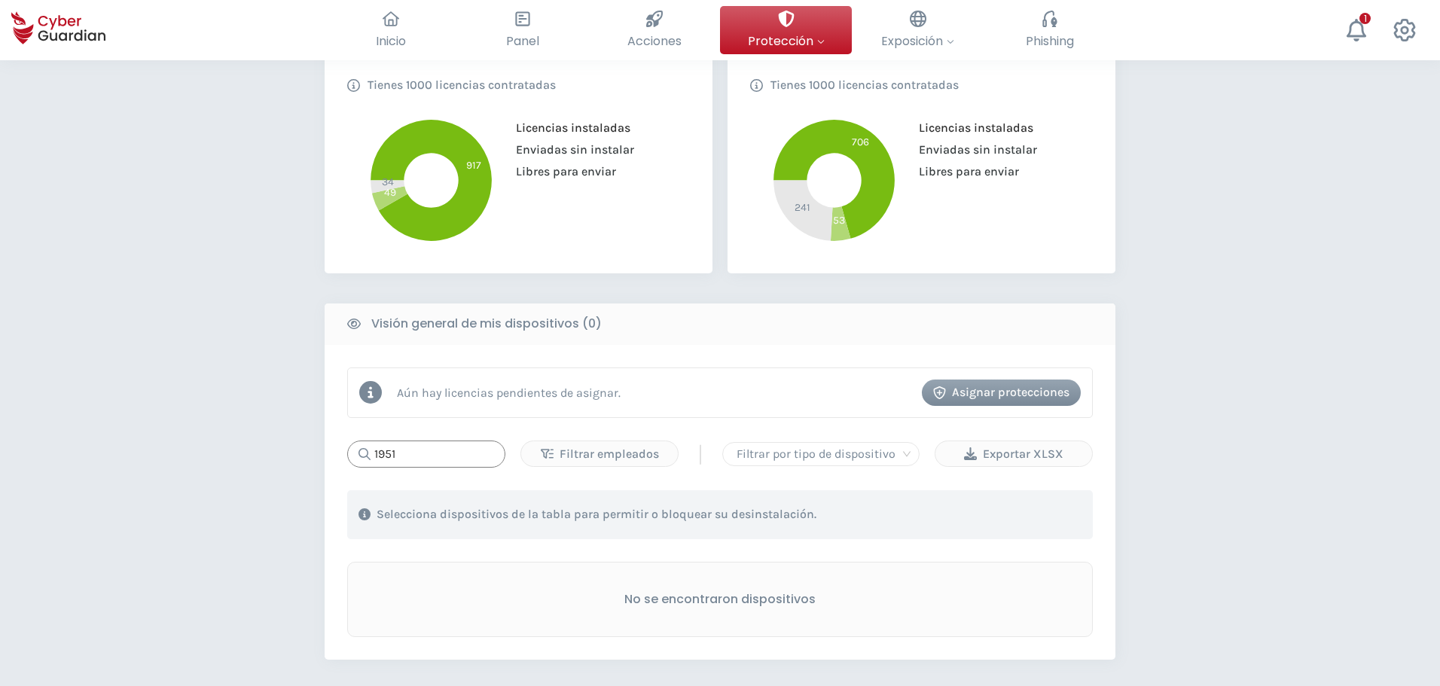
drag, startPoint x: 421, startPoint y: 454, endPoint x: 338, endPoint y: 440, distance: 84.0
click at [338, 440] on div "Aún hay licencias pendientes de asignar. Asignar protecciones 1951 Filtrar empl…" at bounding box center [720, 502] width 791 height 315
drag, startPoint x: 429, startPoint y: 452, endPoint x: 326, endPoint y: 437, distance: 104.3
click at [338, 433] on div "Aún hay licencias pendientes de asignar. Asignar protecciones 2296 Filtrar empl…" at bounding box center [720, 502] width 791 height 315
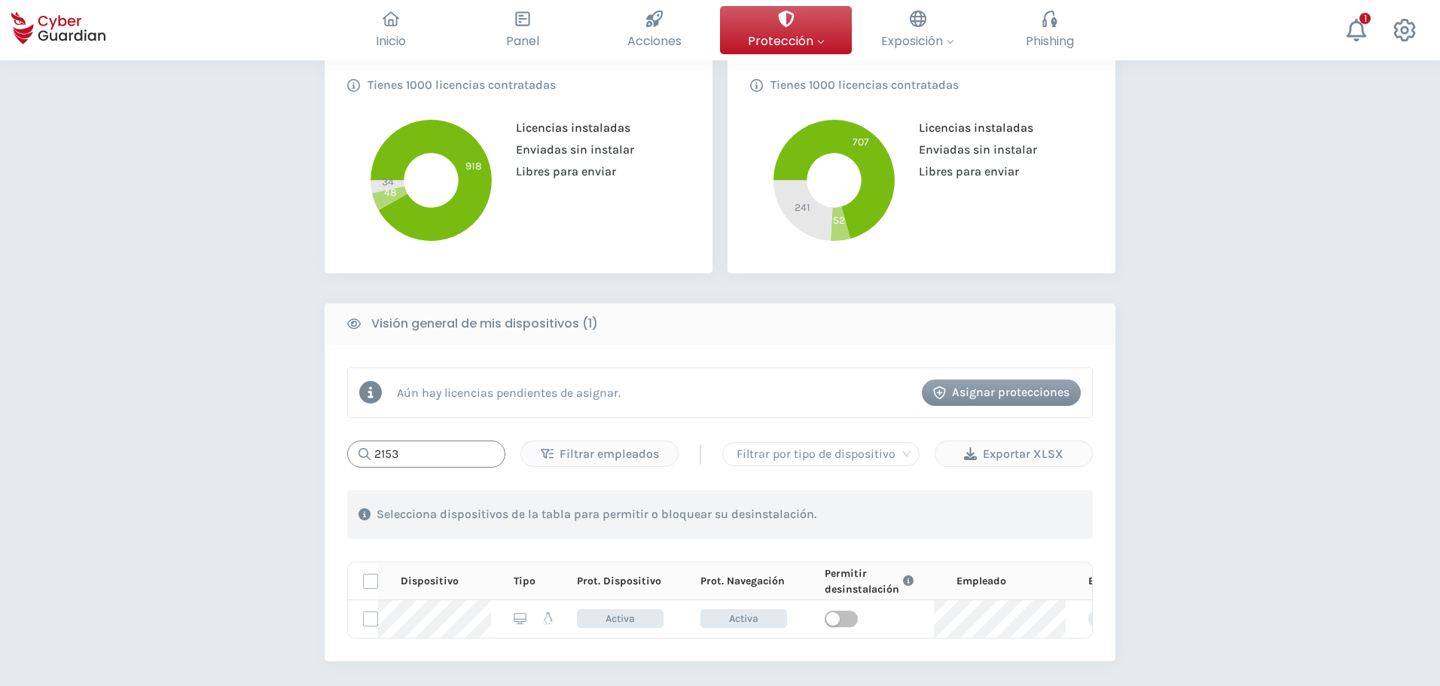
type input "2153"
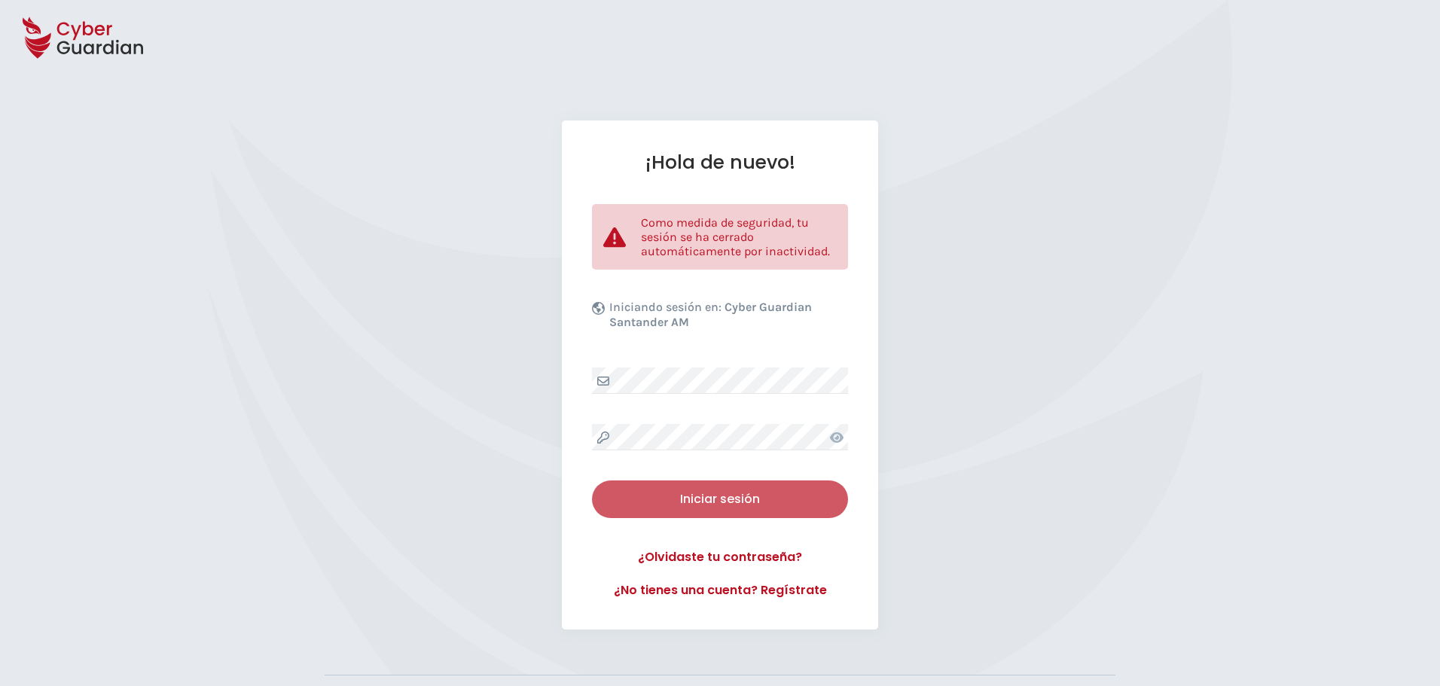
click at [700, 497] on div "Iniciar sesión" at bounding box center [720, 499] width 234 height 18
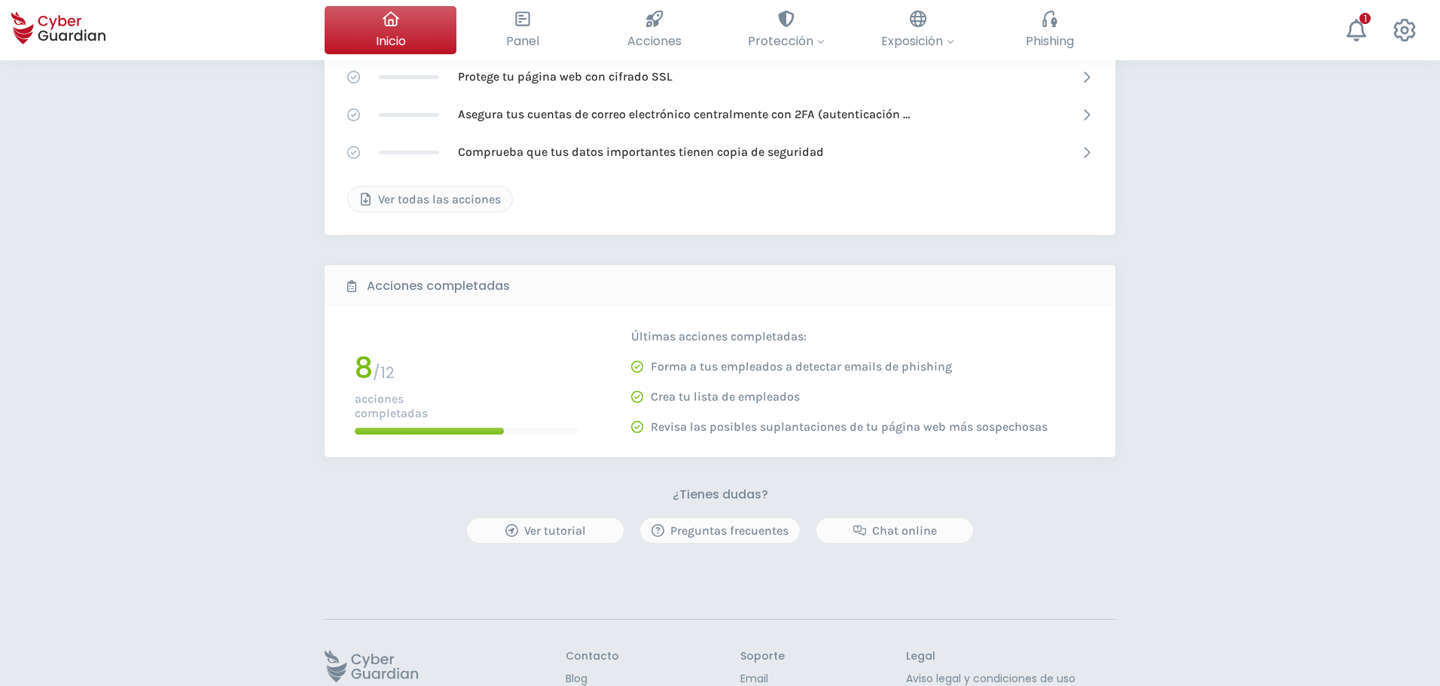
scroll to position [142, 0]
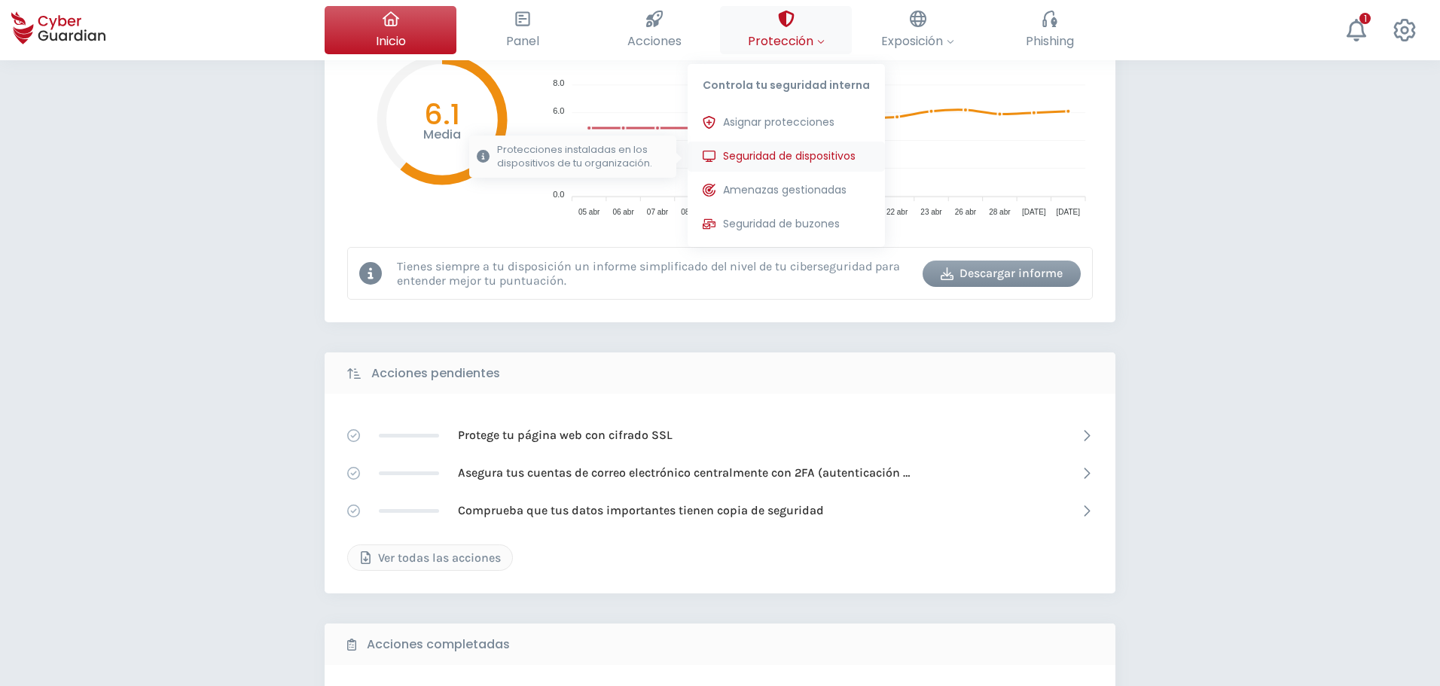
click at [782, 150] on span "Seguridad de dispositivos" at bounding box center [789, 156] width 133 height 16
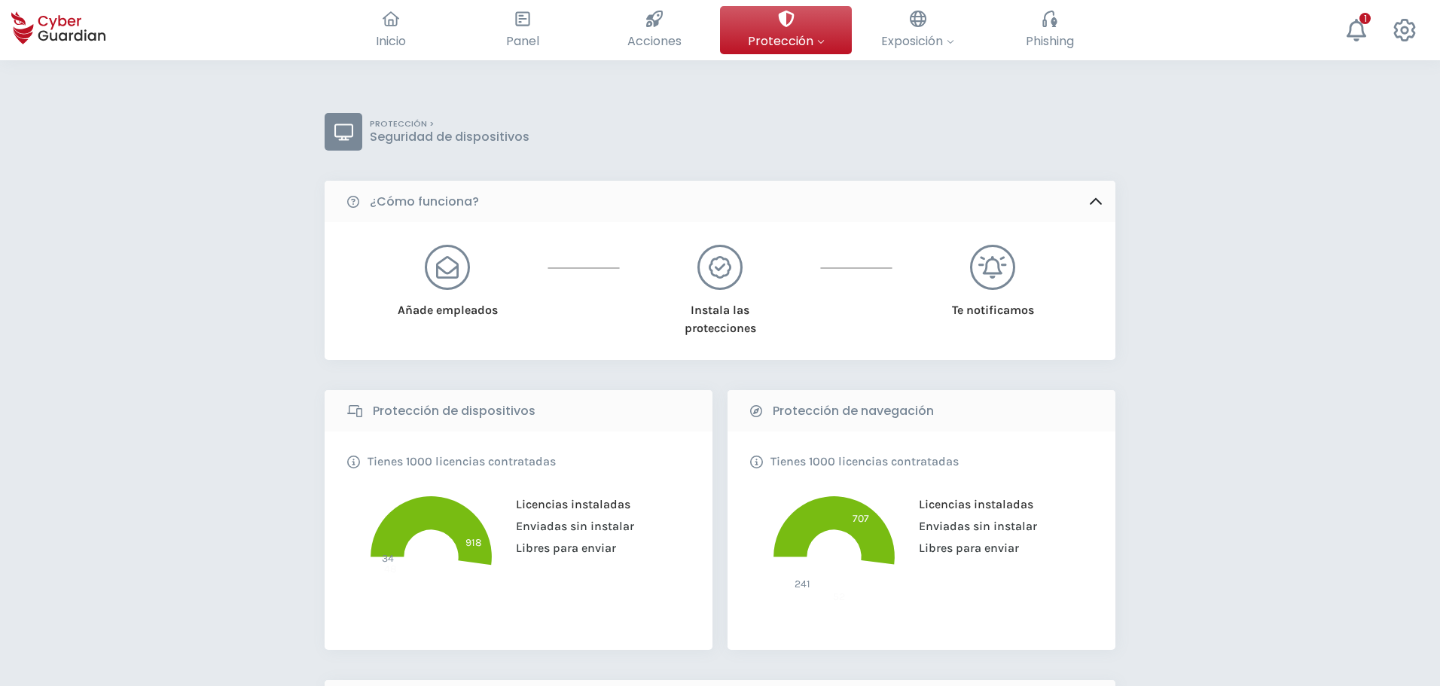
scroll to position [301, 0]
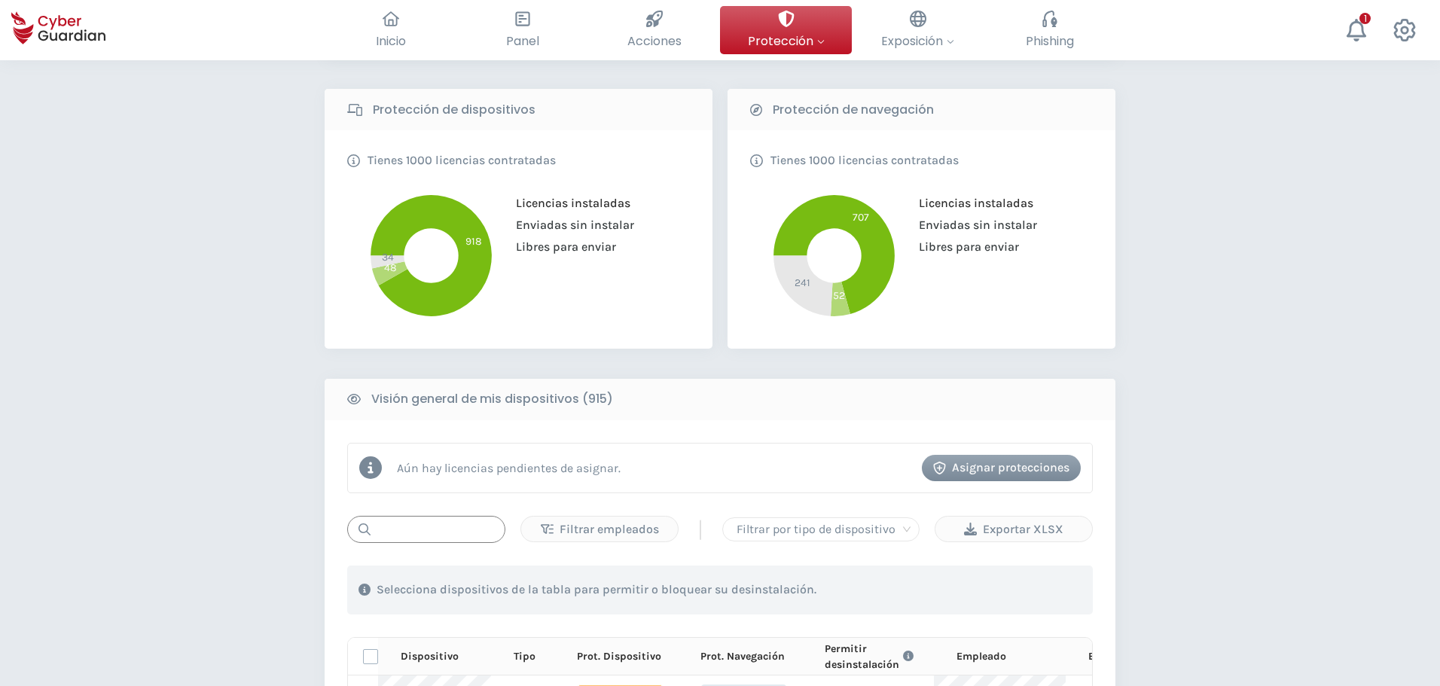
click at [426, 528] on input "text" at bounding box center [426, 529] width 158 height 27
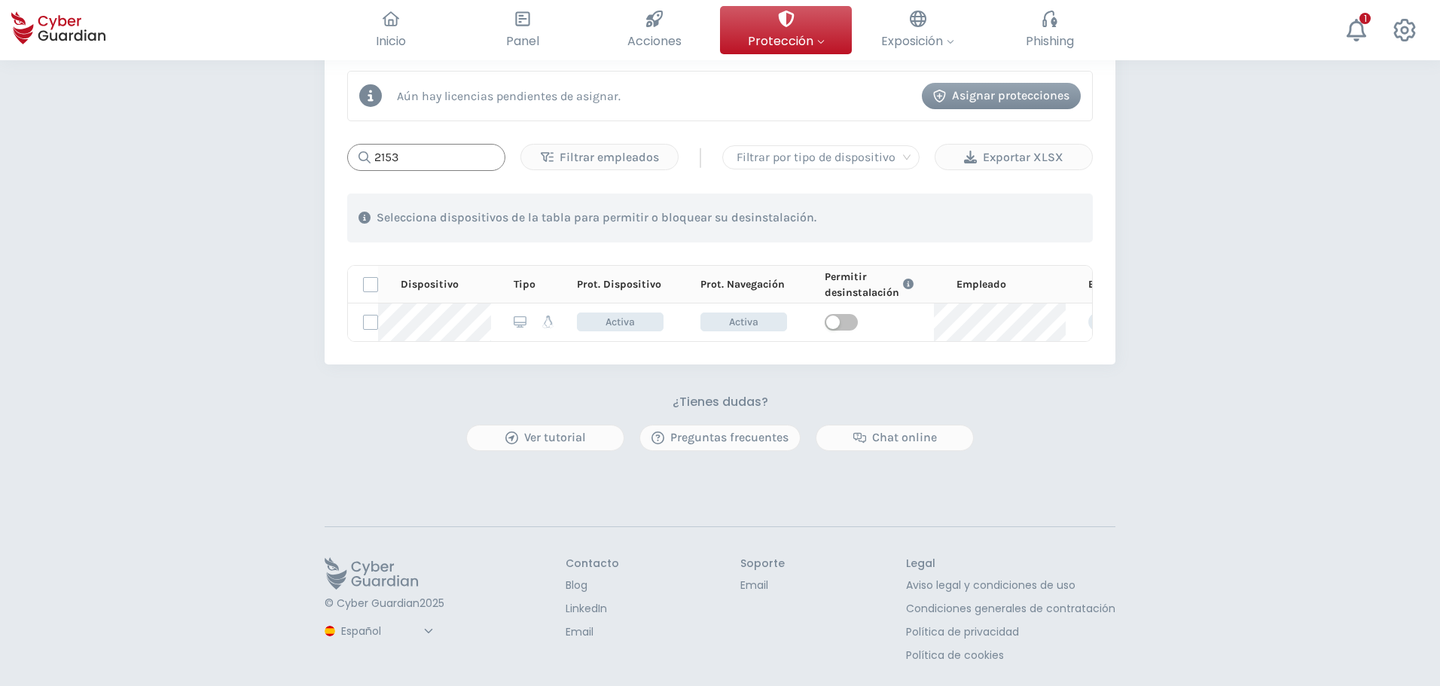
scroll to position [678, 0]
type input "2153"
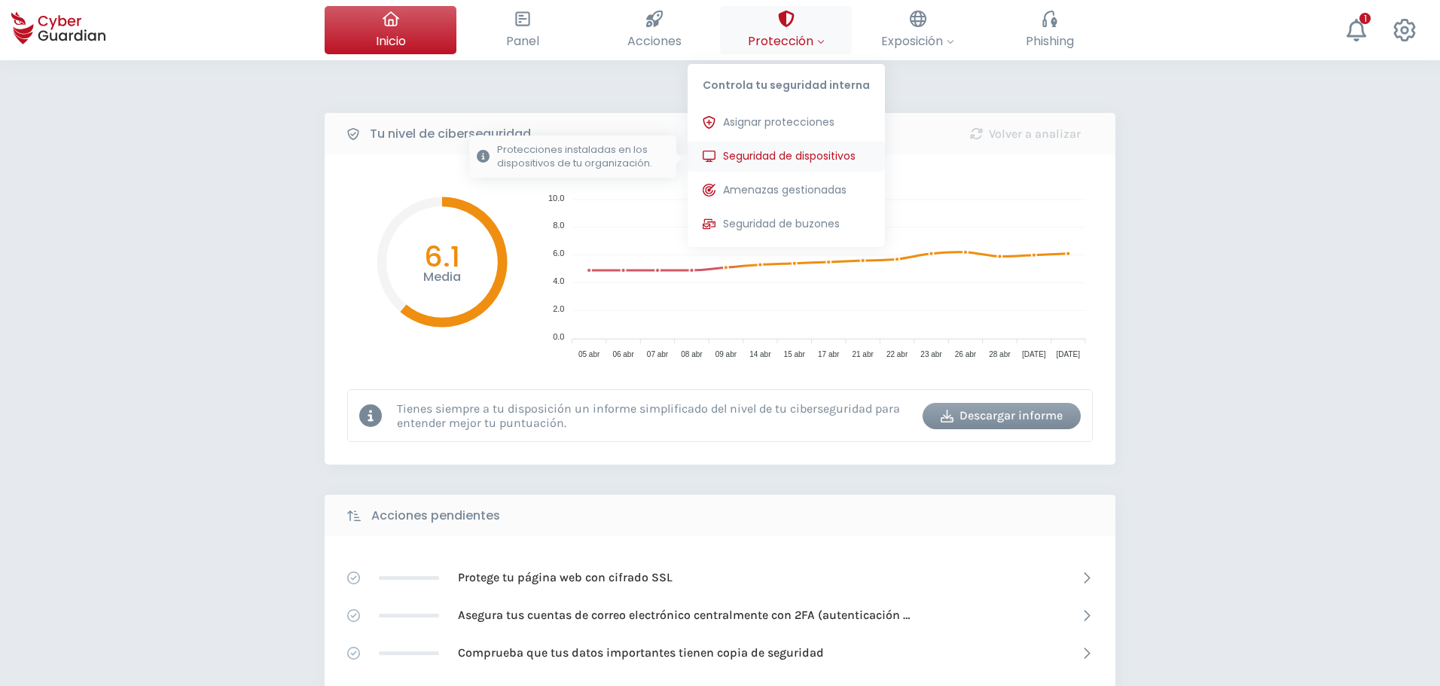
click at [777, 154] on span "Seguridad de dispositivos" at bounding box center [789, 156] width 133 height 16
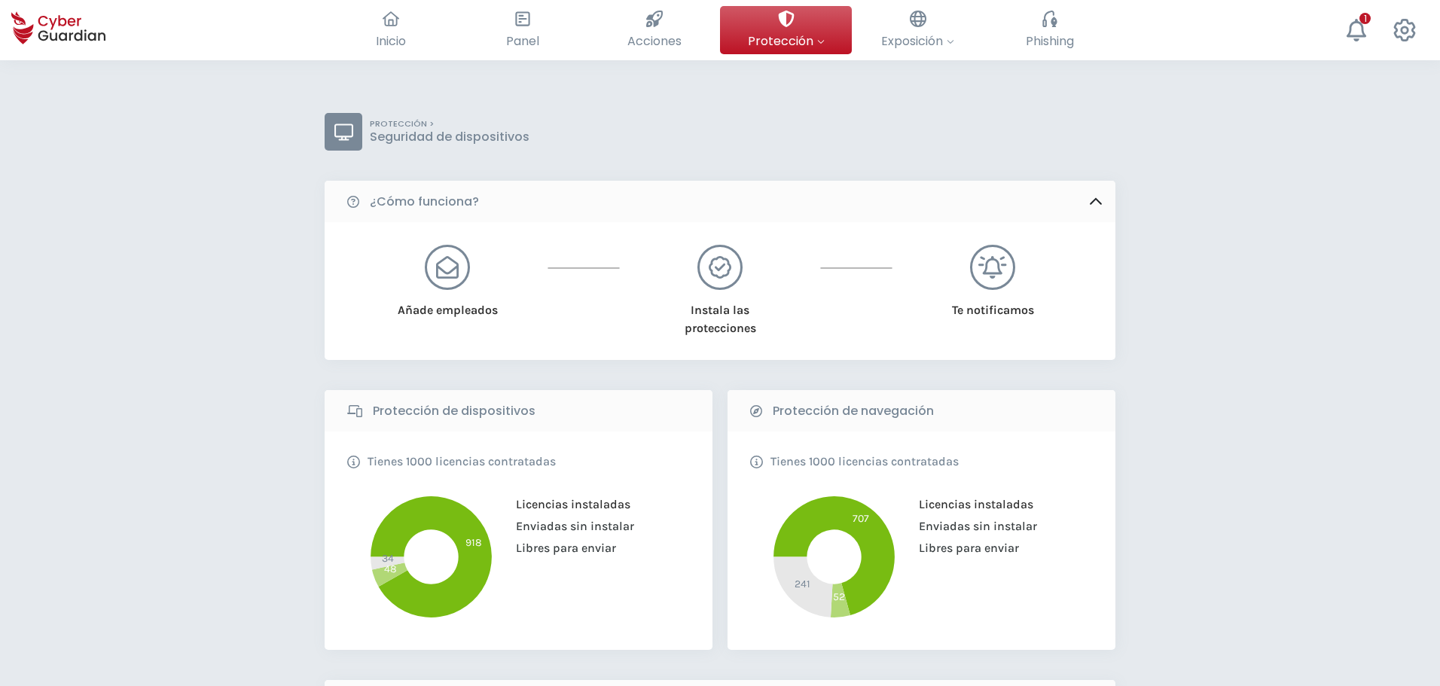
scroll to position [452, 0]
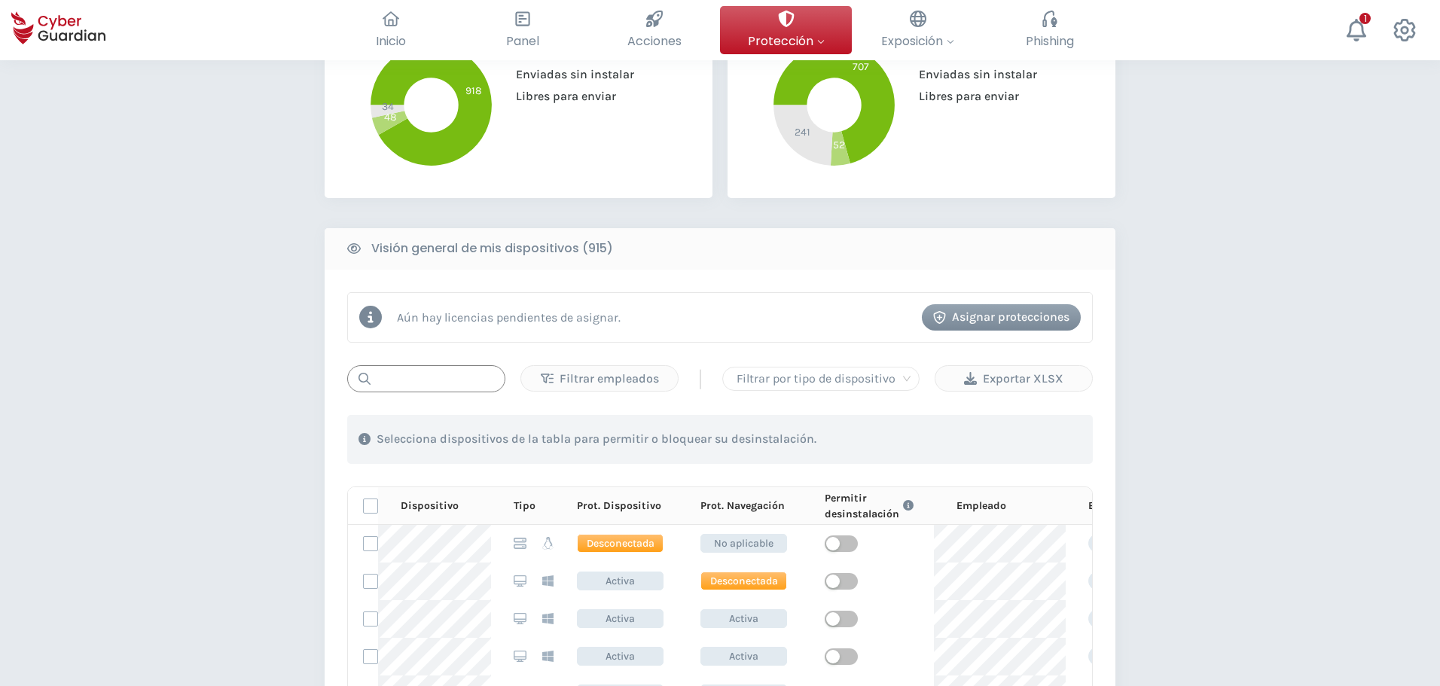
click at [405, 385] on input "text" at bounding box center [426, 378] width 158 height 27
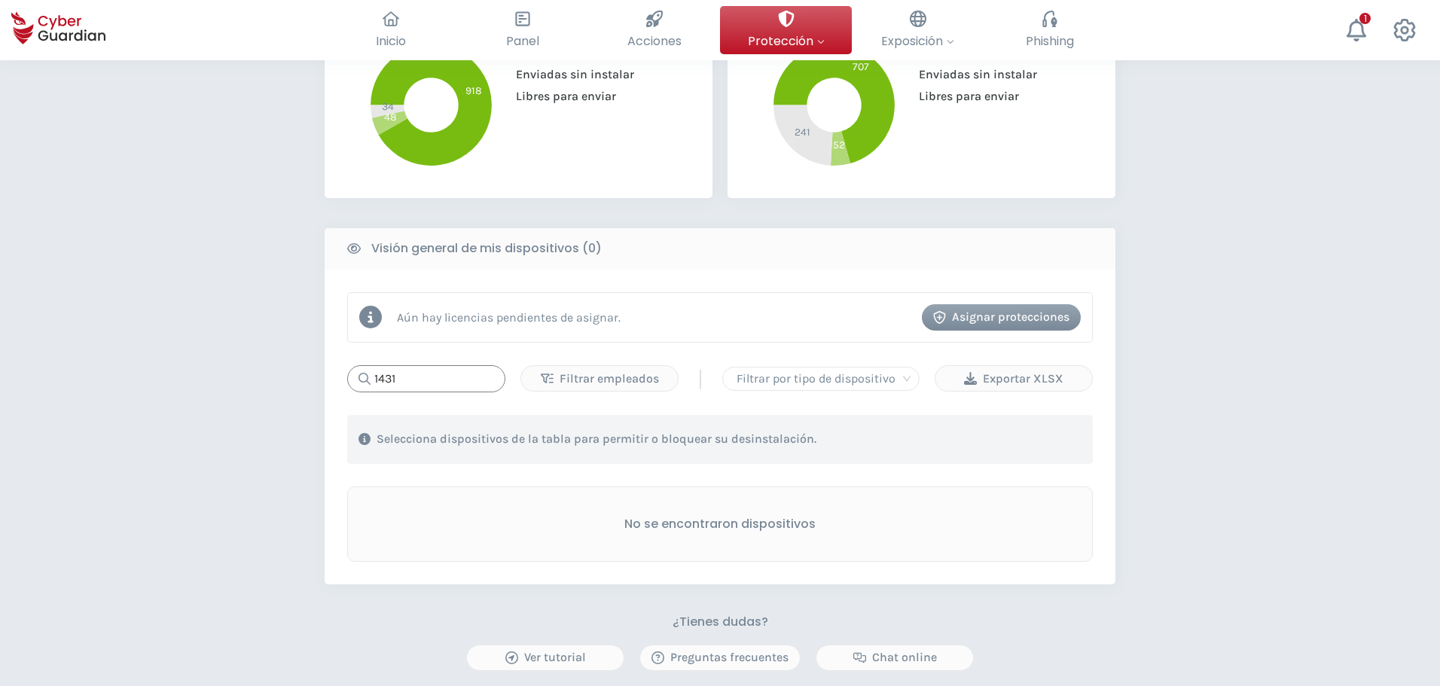
click at [448, 375] on input "1431" at bounding box center [426, 378] width 158 height 27
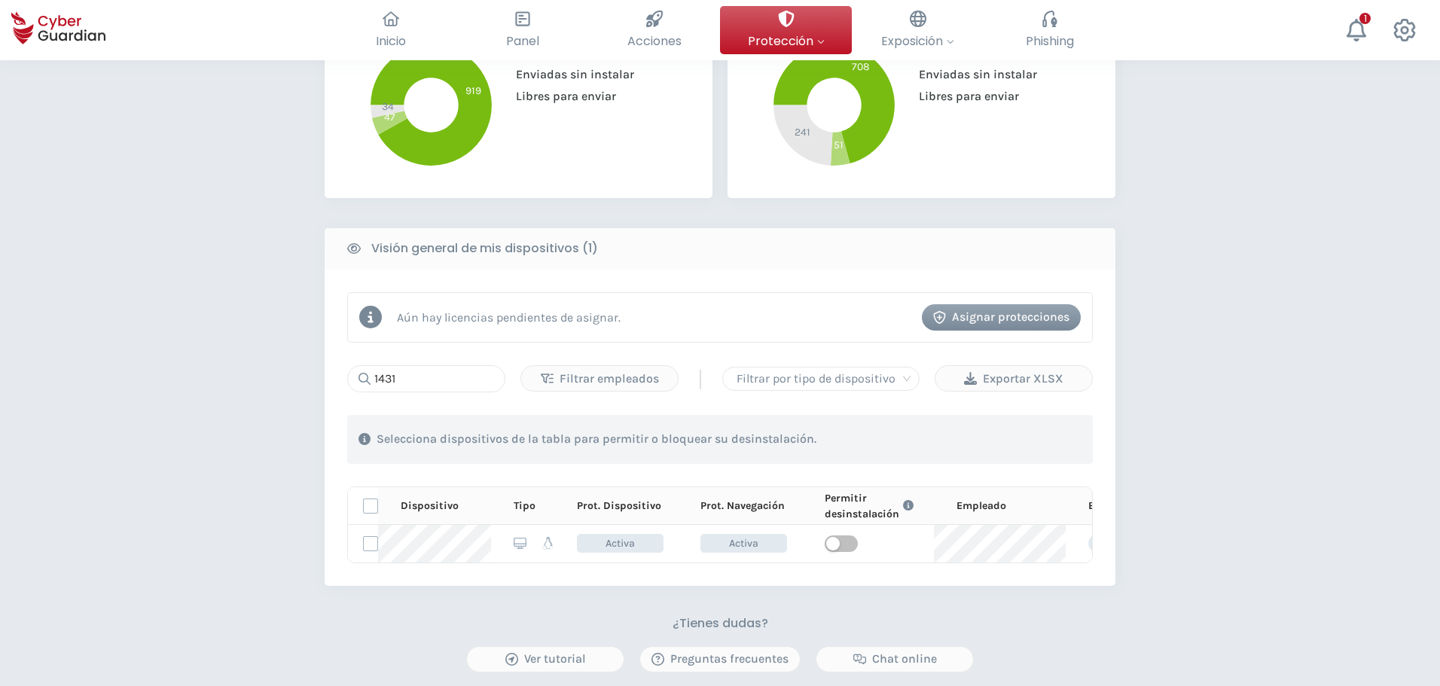
click at [267, 315] on div "PROTECCIÓN > Seguridad de dispositivos ¿Cómo funciona? Añade empleados Instala …" at bounding box center [720, 258] width 1440 height 1300
drag, startPoint x: 404, startPoint y: 380, endPoint x: 350, endPoint y: 380, distance: 53.5
click at [350, 380] on div "1431" at bounding box center [426, 378] width 158 height 27
drag, startPoint x: 408, startPoint y: 372, endPoint x: 323, endPoint y: 362, distance: 85.0
click at [323, 362] on div "PROTECCIÓN > Seguridad de dispositivos ¿Cómo funciona? Añade empleados Instala …" at bounding box center [720, 258] width 1440 height 1300
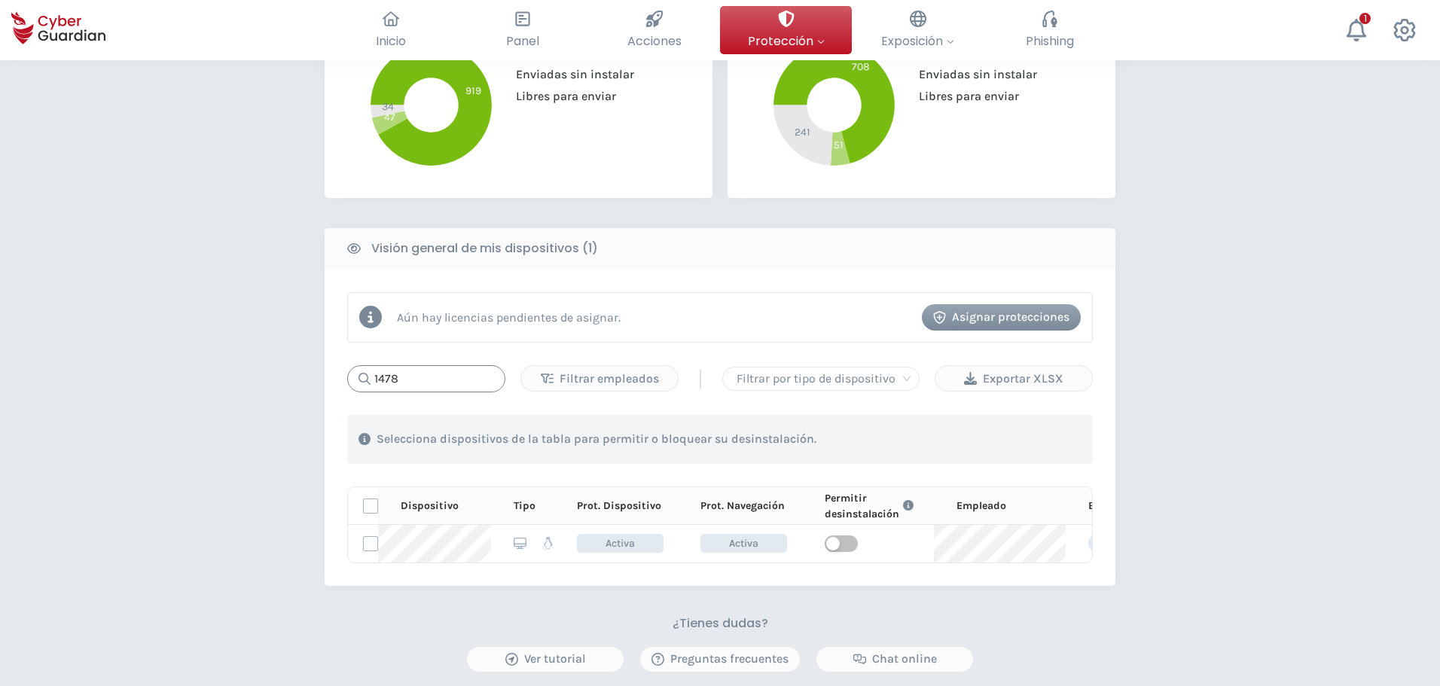
drag, startPoint x: 414, startPoint y: 383, endPoint x: 338, endPoint y: 368, distance: 77.4
click at [339, 368] on div "Aún hay licencias pendientes de asignar. Asignar protecciones 1478 Filtrar empl…" at bounding box center [720, 428] width 791 height 316
click at [829, 542] on span "button" at bounding box center [841, 544] width 33 height 17
click at [409, 377] on input "1735" at bounding box center [426, 378] width 158 height 27
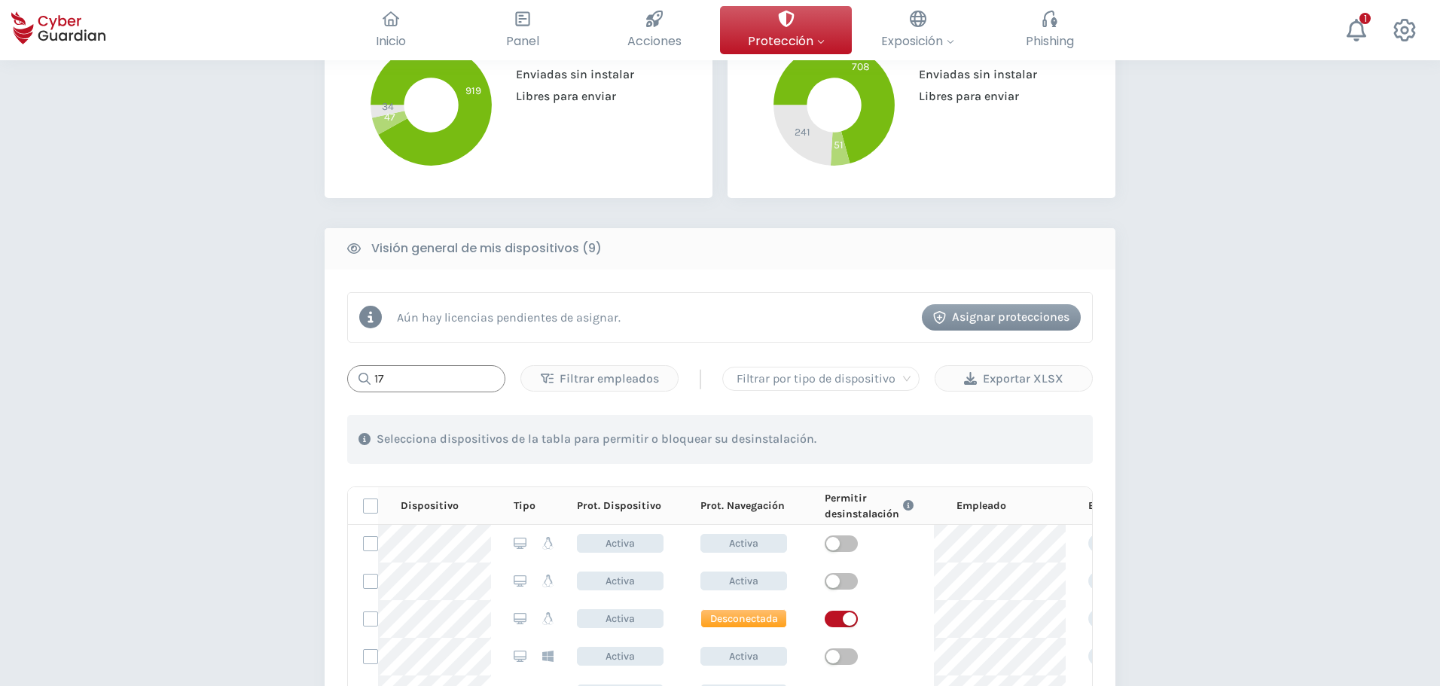
type input "1"
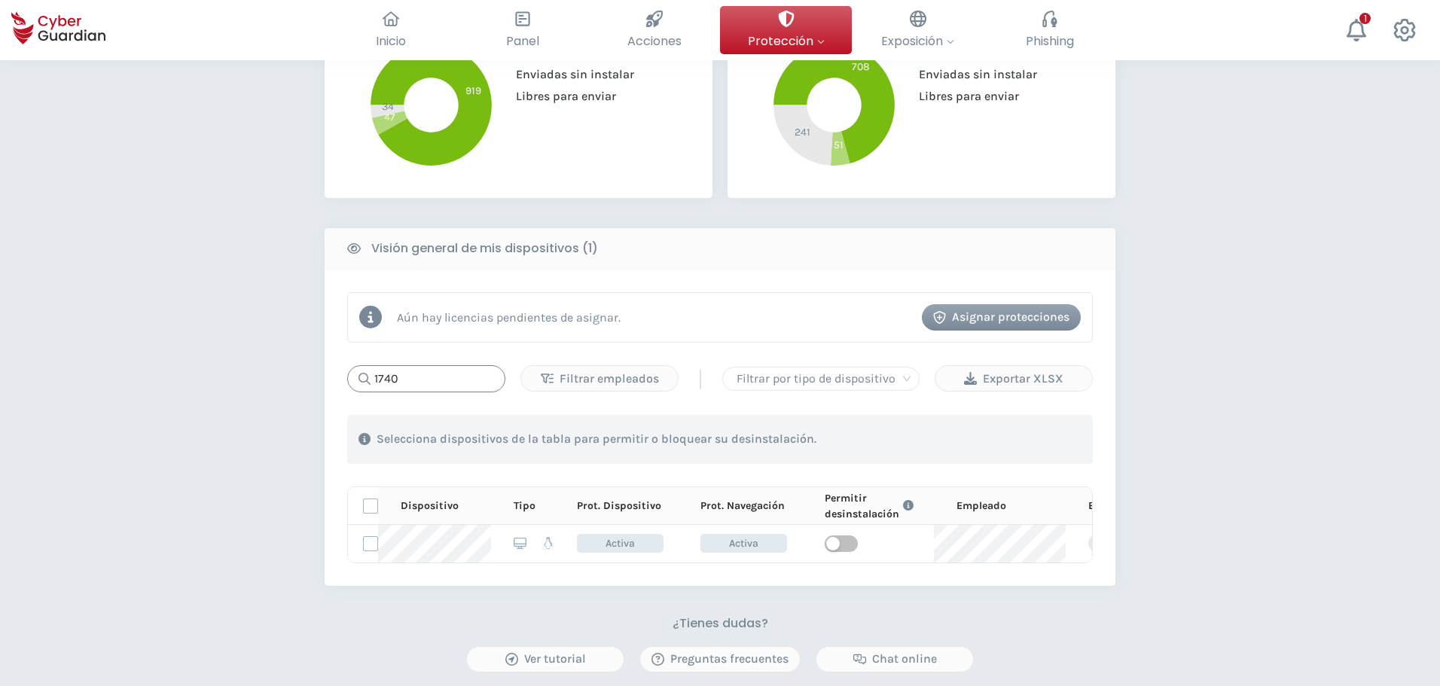
drag, startPoint x: 407, startPoint y: 384, endPoint x: 328, endPoint y: 384, distance: 78.4
click at [328, 384] on div "Aún hay licencias pendientes de asignar. Asignar protecciones 1740 Filtrar empl…" at bounding box center [720, 428] width 791 height 316
click at [412, 374] on input "1431" at bounding box center [426, 378] width 158 height 27
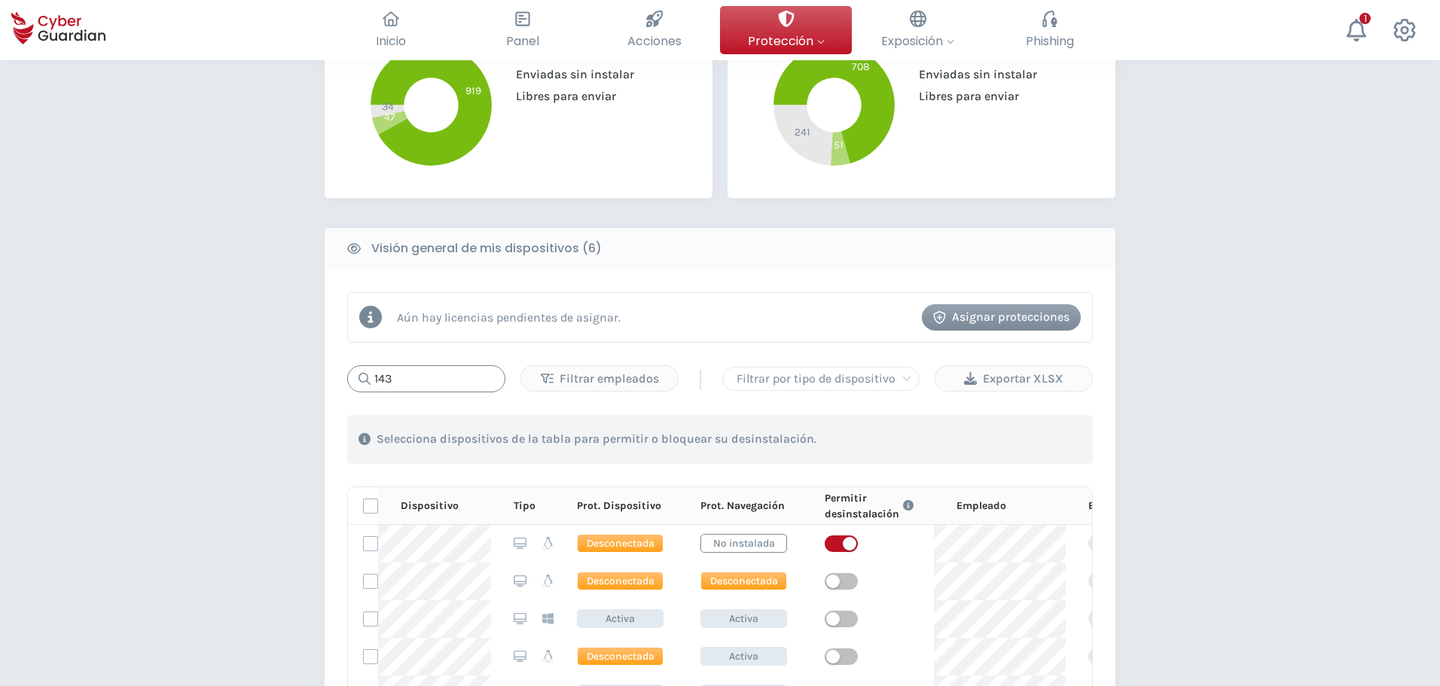
type input "1431"
